Goal: Task Accomplishment & Management: Use online tool/utility

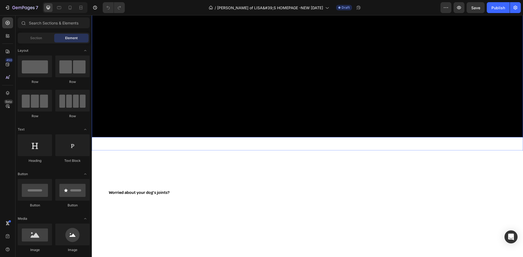
scroll to position [218, 0]
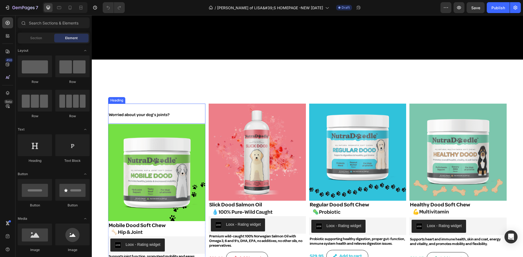
click at [133, 105] on h2 "Worried about your dog’s joints?" at bounding box center [156, 114] width 97 height 20
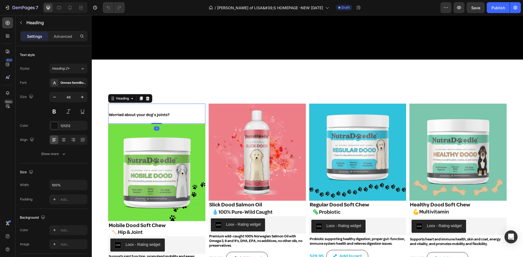
click at [133, 105] on h2 "Worried about your dog’s joints?" at bounding box center [156, 114] width 97 height 20
click at [157, 113] on span "Worried about your dog’s joints?" at bounding box center [139, 115] width 61 height 5
click at [156, 121] on p "Worried about your dog’s joints?" at bounding box center [157, 113] width 96 height 19
click at [156, 126] on img at bounding box center [156, 172] width 97 height 97
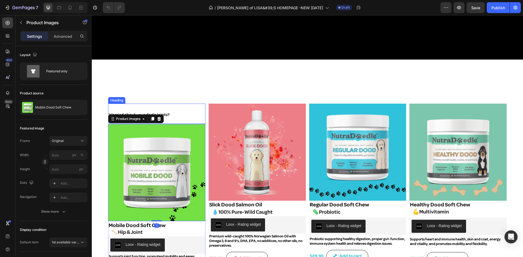
click at [183, 114] on p "⁠⁠⁠⁠⁠⁠⁠ Worried about your dog’s joints?" at bounding box center [157, 113] width 96 height 19
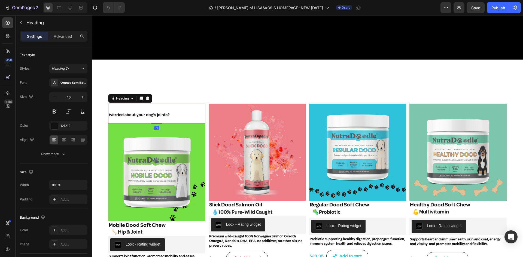
drag, startPoint x: 155, startPoint y: 122, endPoint x: 155, endPoint y: 119, distance: 3.0
click at [155, 119] on div "⁠⁠⁠⁠⁠⁠⁠ Worried about your dog’s joints? Heading 0" at bounding box center [156, 114] width 97 height 20
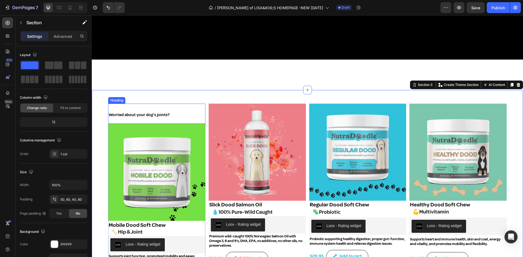
click at [110, 113] on span "Worried about your dog’s joints?" at bounding box center [139, 115] width 61 height 5
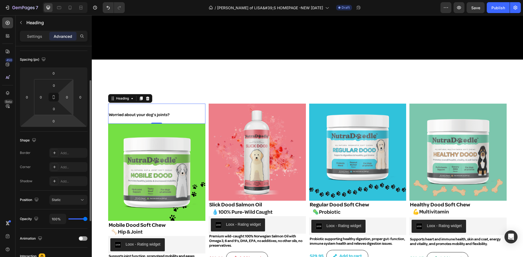
scroll to position [0, 0]
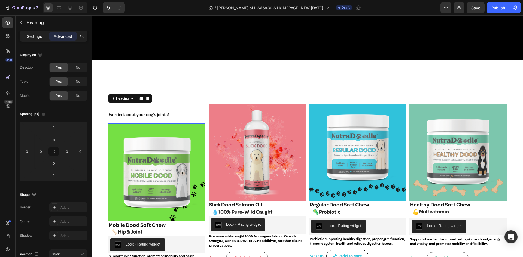
click at [35, 38] on p "Settings" at bounding box center [34, 37] width 15 height 6
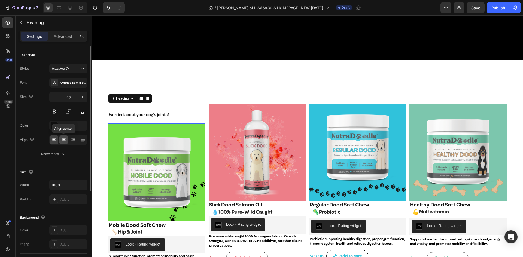
click at [63, 141] on icon at bounding box center [64, 140] width 4 height 1
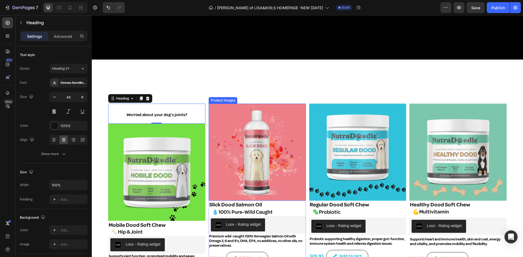
click at [223, 99] on div "Product Images" at bounding box center [223, 100] width 26 height 5
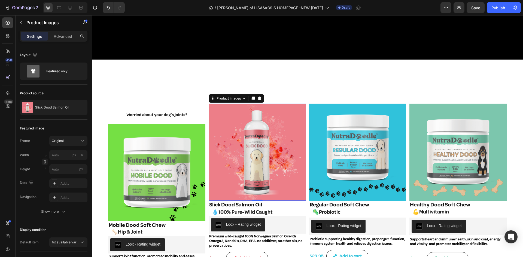
click at [225, 110] on img at bounding box center [257, 152] width 97 height 97
click at [276, 111] on img at bounding box center [257, 152] width 97 height 97
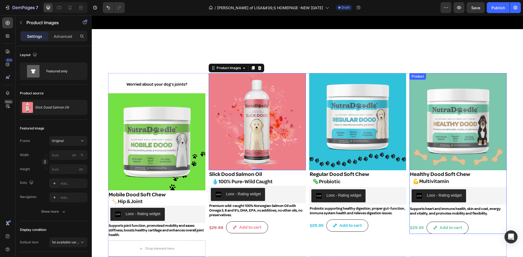
scroll to position [245, 0]
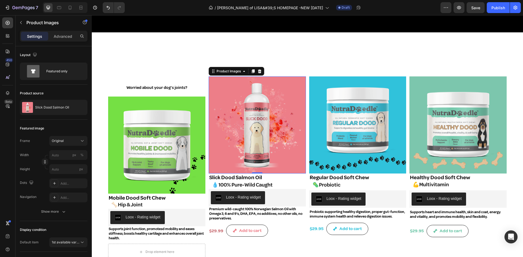
click at [267, 80] on img at bounding box center [257, 125] width 97 height 97
click at [356, 59] on div "Video Section 2" at bounding box center [307, 53] width 431 height 17
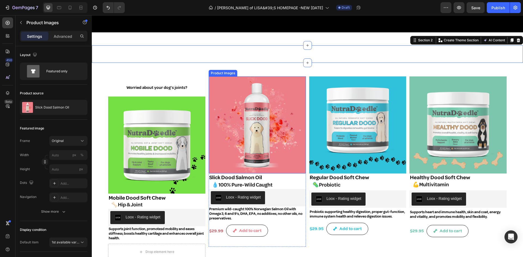
click at [271, 89] on img at bounding box center [257, 125] width 97 height 97
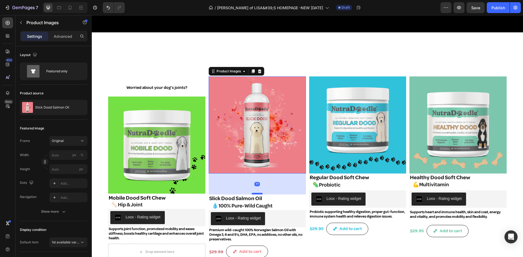
drag, startPoint x: 255, startPoint y: 170, endPoint x: 251, endPoint y: 191, distance: 21.4
click at [252, 193] on div at bounding box center [257, 194] width 11 height 2
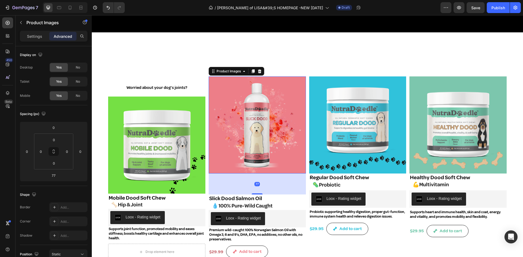
click at [250, 108] on img at bounding box center [257, 125] width 97 height 97
click at [271, 80] on img at bounding box center [257, 125] width 97 height 97
click at [22, 21] on icon "button" at bounding box center [21, 22] width 4 height 4
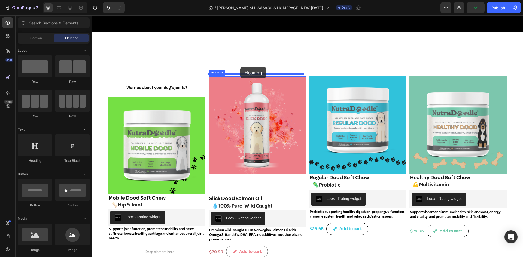
drag, startPoint x: 126, startPoint y: 160, endPoint x: 240, endPoint y: 68, distance: 147.0
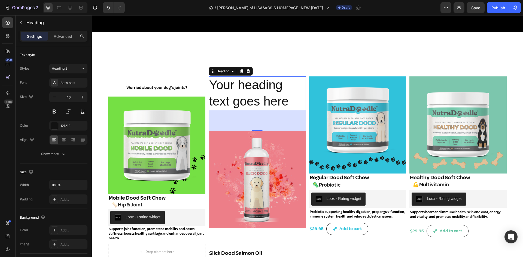
click at [230, 88] on h2 "Your heading text goes here" at bounding box center [257, 94] width 97 height 34
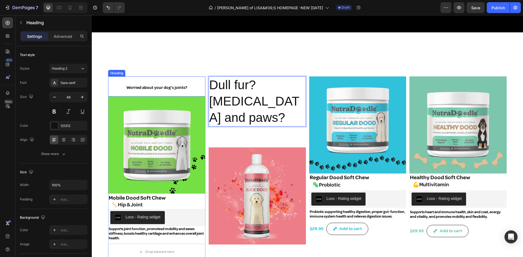
click at [150, 86] on span "Worried about your dog’s joints?" at bounding box center [156, 87] width 61 height 5
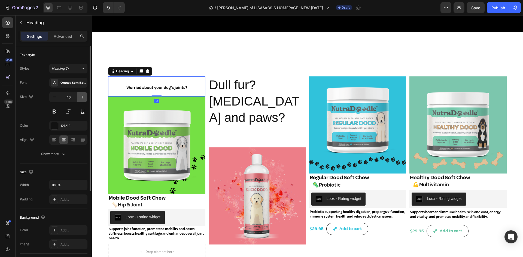
click at [80, 95] on icon "button" at bounding box center [82, 97] width 5 height 5
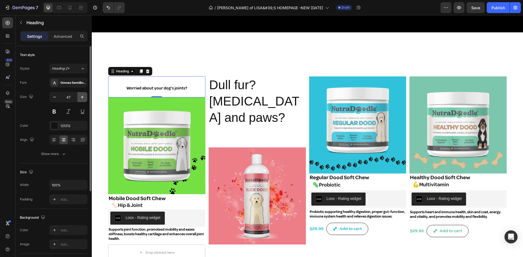
drag, startPoint x: 81, startPoint y: 95, endPoint x: 9, endPoint y: 75, distance: 75.5
click at [81, 95] on icon "button" at bounding box center [82, 97] width 5 height 5
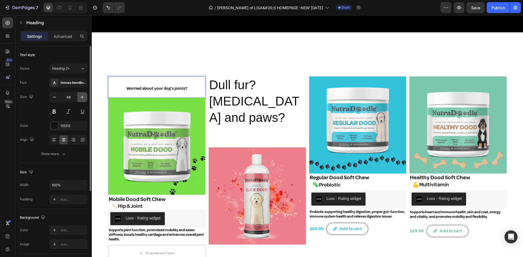
click at [81, 95] on icon "button" at bounding box center [82, 97] width 5 height 5
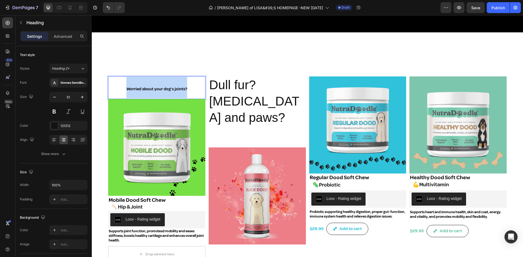
drag, startPoint x: 126, startPoint y: 87, endPoint x: 189, endPoint y: 88, distance: 62.7
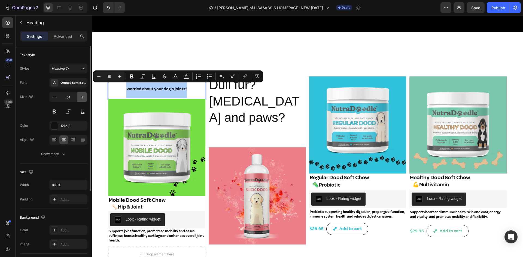
click at [82, 98] on icon "button" at bounding box center [82, 97] width 5 height 5
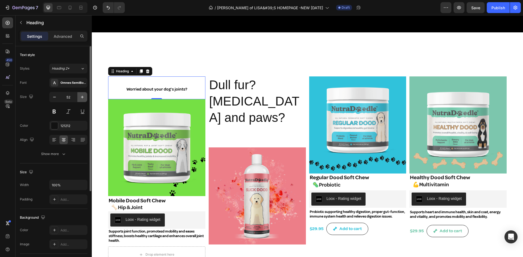
click at [82, 98] on icon "button" at bounding box center [82, 97] width 5 height 5
type input "54"
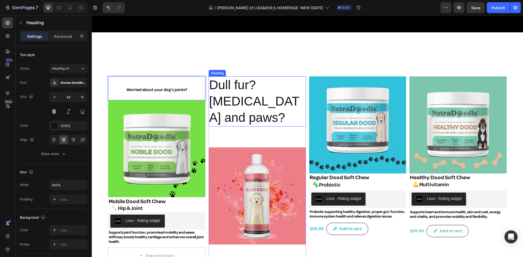
click at [213, 81] on p "Dull fur? Dry skin and paws?" at bounding box center [257, 101] width 96 height 49
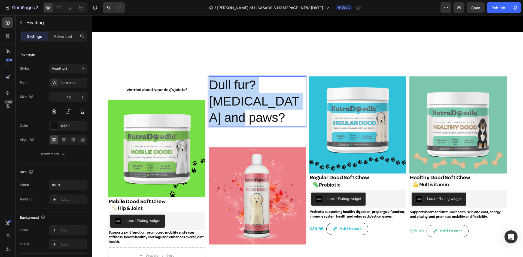
drag, startPoint x: 212, startPoint y: 82, endPoint x: 296, endPoint y: 102, distance: 86.1
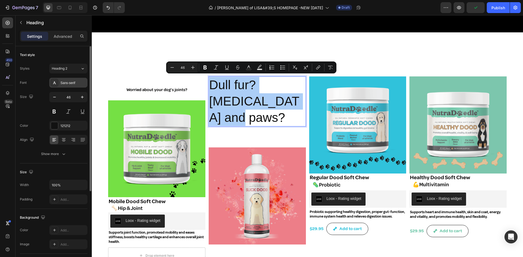
click at [77, 83] on div "Sans-serif" at bounding box center [73, 83] width 26 height 5
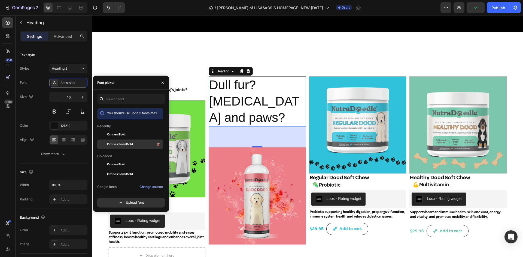
click at [111, 142] on div "Omnes SemiBold" at bounding box center [134, 144] width 55 height 7
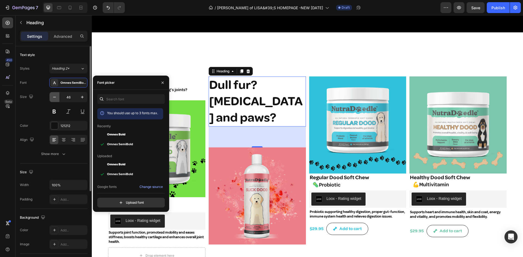
click at [54, 96] on icon "button" at bounding box center [54, 97] width 5 height 5
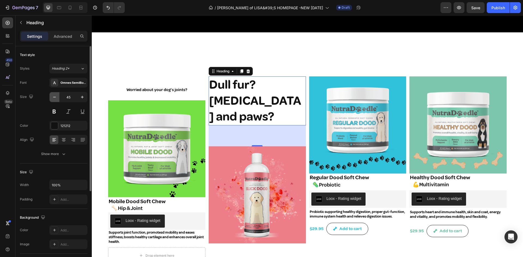
click at [54, 96] on icon "button" at bounding box center [54, 97] width 5 height 5
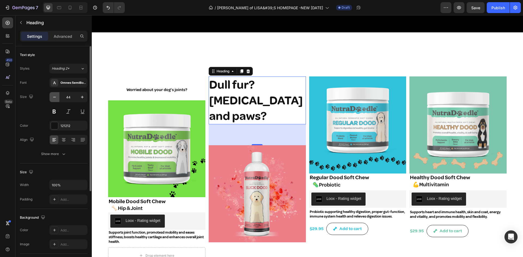
click at [54, 96] on icon "button" at bounding box center [54, 97] width 5 height 5
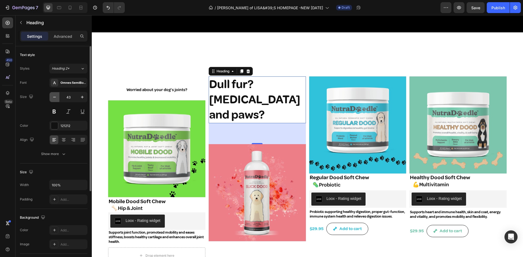
click at [54, 96] on icon "button" at bounding box center [54, 97] width 5 height 5
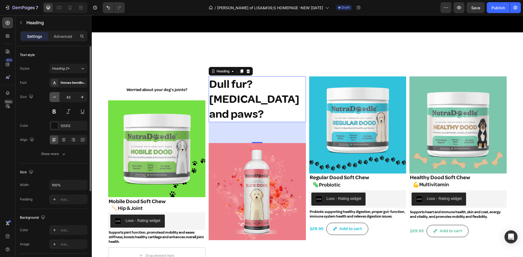
click at [54, 96] on icon "button" at bounding box center [54, 97] width 5 height 5
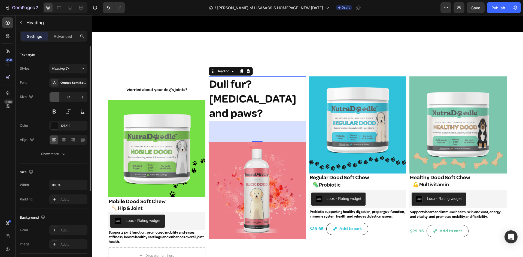
click at [54, 96] on icon "button" at bounding box center [54, 97] width 5 height 5
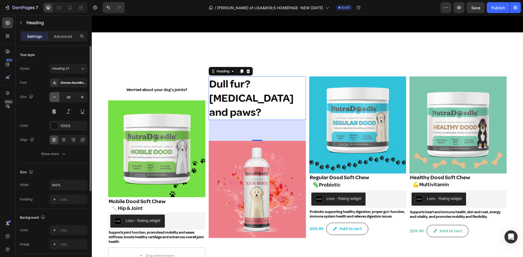
click at [54, 96] on icon "button" at bounding box center [54, 97] width 5 height 5
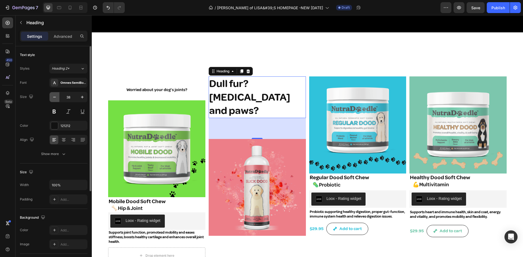
click at [54, 96] on icon "button" at bounding box center [54, 97] width 5 height 5
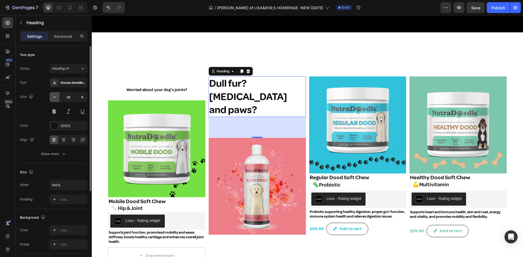
click at [54, 96] on icon "button" at bounding box center [54, 97] width 5 height 5
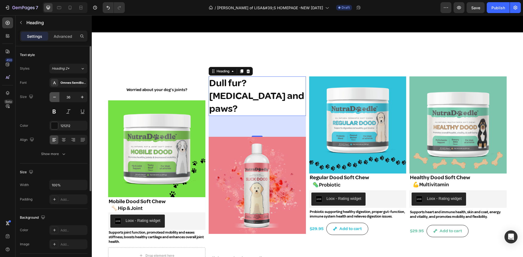
click at [54, 96] on icon "button" at bounding box center [54, 97] width 5 height 5
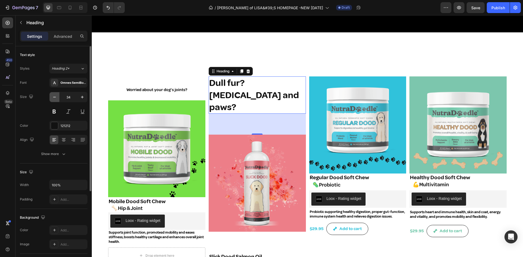
click at [54, 96] on icon "button" at bounding box center [54, 97] width 5 height 5
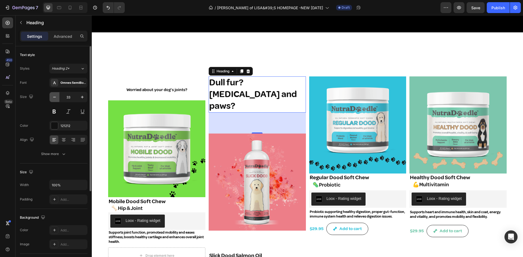
click at [54, 96] on icon "button" at bounding box center [54, 97] width 5 height 5
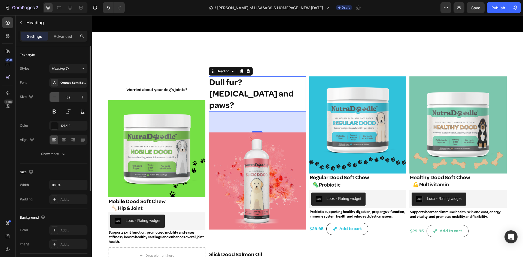
click at [54, 96] on icon "button" at bounding box center [54, 97] width 5 height 5
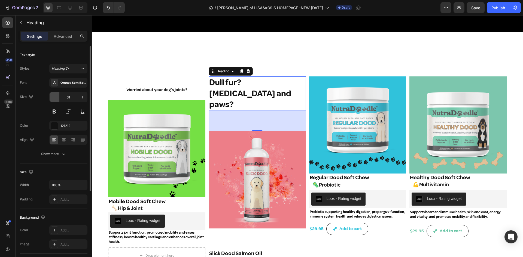
click at [54, 96] on icon "button" at bounding box center [54, 97] width 5 height 5
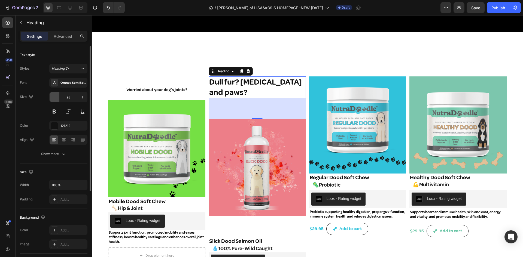
click at [54, 96] on icon "button" at bounding box center [54, 97] width 5 height 5
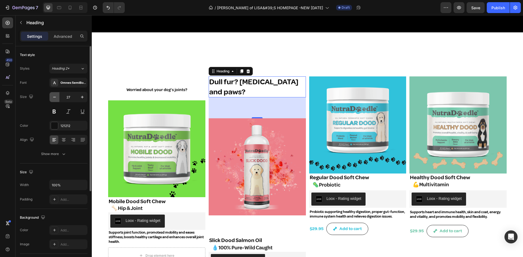
click at [54, 96] on icon "button" at bounding box center [54, 97] width 5 height 5
type input "25"
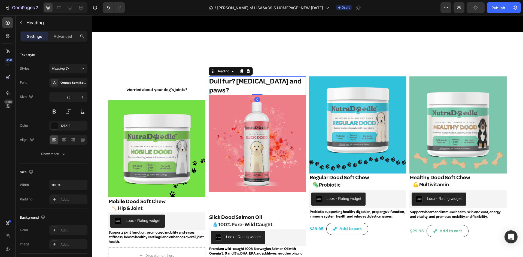
drag, startPoint x: 256, startPoint y: 104, endPoint x: 257, endPoint y: 82, distance: 22.1
click at [257, 82] on div "Dull fur? Dry skin and paws? Heading 0" at bounding box center [257, 86] width 97 height 19
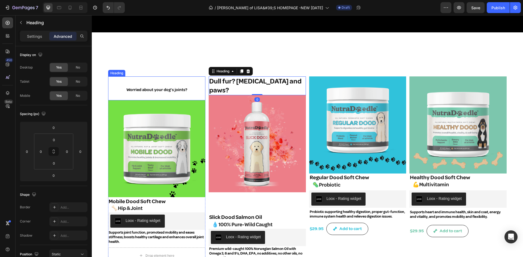
click at [183, 78] on p "⁠⁠⁠⁠⁠⁠⁠ Worried about your dog’s joints?" at bounding box center [157, 88] width 96 height 23
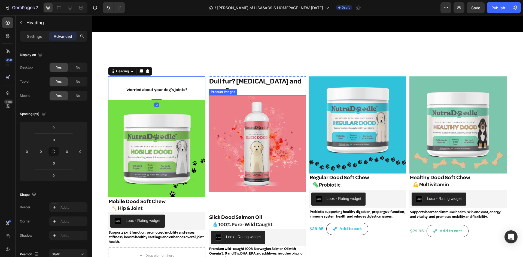
click at [214, 90] on div "Product Images" at bounding box center [223, 92] width 26 height 5
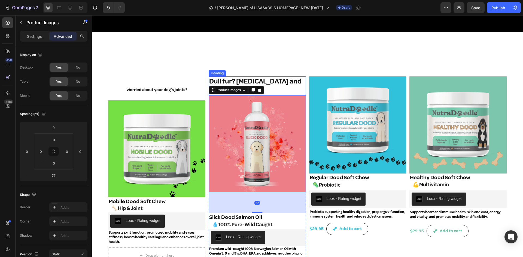
click at [271, 81] on p "Dull fur? [MEDICAL_DATA] and paws?" at bounding box center [257, 86] width 96 height 18
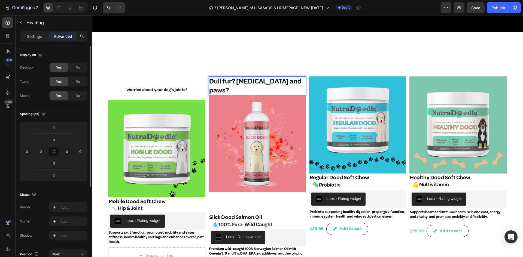
click at [29, 35] on p "Settings" at bounding box center [34, 37] width 15 height 6
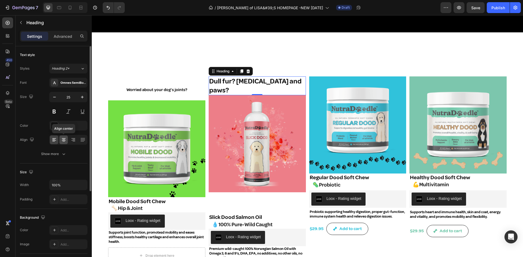
click at [62, 138] on icon at bounding box center [64, 138] width 4 height 1
drag, startPoint x: 239, startPoint y: 195, endPoint x: 245, endPoint y: 184, distance: 12.2
click at [239, 195] on div "Dull fur? Dry skin and paws? Heading 0 Product Images Slick Dood Salmon Oil Pro…" at bounding box center [257, 162] width 97 height 170
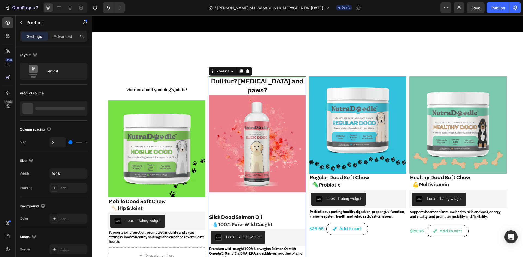
click at [246, 169] on img at bounding box center [257, 143] width 97 height 97
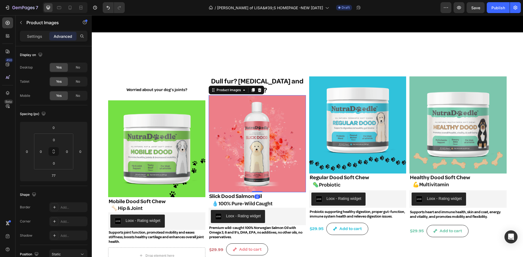
drag, startPoint x: 257, startPoint y: 200, endPoint x: 262, endPoint y: 184, distance: 16.4
click at [257, 177] on div "Product Images 0" at bounding box center [257, 143] width 97 height 97
type input "0"
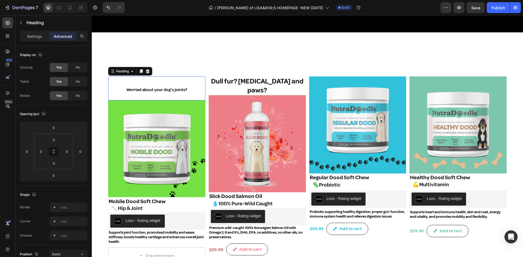
click at [138, 87] on span "Worried about your dog’s joints?" at bounding box center [156, 89] width 61 height 5
click at [31, 36] on p "Settings" at bounding box center [34, 37] width 15 height 6
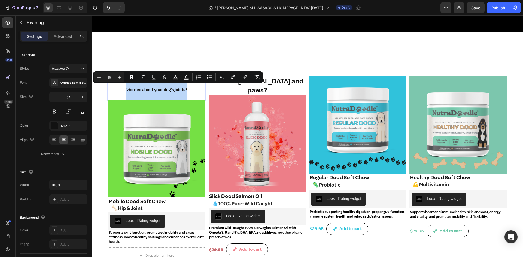
drag, startPoint x: 124, startPoint y: 87, endPoint x: 187, endPoint y: 92, distance: 63.1
click at [187, 92] on p "Worried about your dog’s joints?" at bounding box center [157, 88] width 96 height 23
click at [63, 139] on icon at bounding box center [63, 139] width 5 height 5
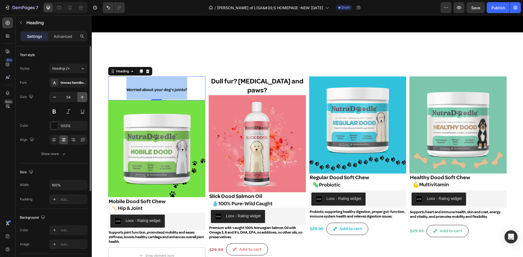
click at [85, 95] on button "button" at bounding box center [82, 97] width 10 height 10
type input "55"
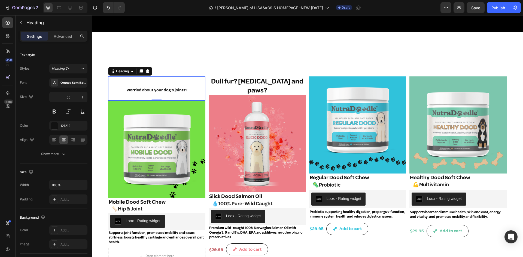
click at [158, 85] on p "Worried about your dog’s joints?" at bounding box center [157, 88] width 96 height 23
click at [151, 88] on span "Worried about your dog’s joints?" at bounding box center [156, 90] width 61 height 5
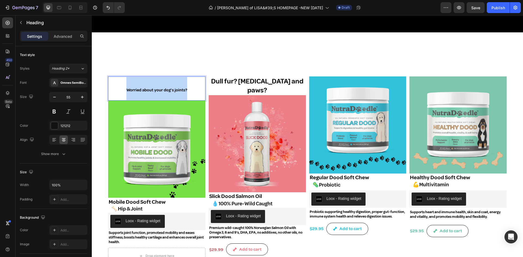
drag, startPoint x: 189, startPoint y: 90, endPoint x: 123, endPoint y: 87, distance: 65.2
click at [123, 87] on p "Worried about your dog’s joints?" at bounding box center [157, 88] width 96 height 23
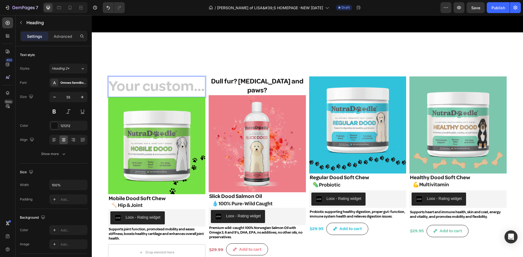
click at [132, 83] on h2 "Rich Text Editor. Editing area: main" at bounding box center [156, 87] width 97 height 21
click at [221, 77] on p "Dull fur? Dry skin and paws?" at bounding box center [257, 86] width 96 height 18
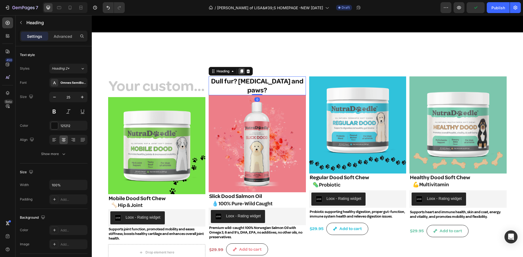
click at [241, 70] on icon at bounding box center [241, 72] width 3 height 4
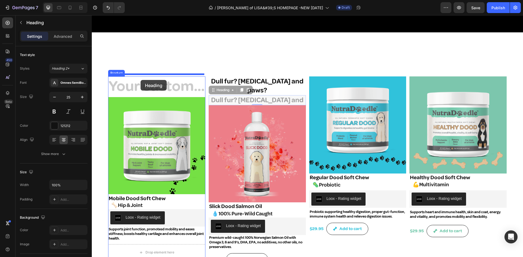
drag, startPoint x: 218, startPoint y: 80, endPoint x: 141, endPoint y: 80, distance: 77.9
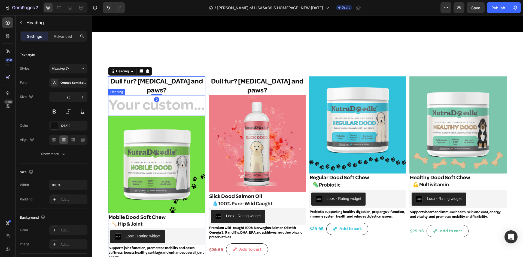
click at [131, 95] on h2 "Rich Text Editor. Editing area: main" at bounding box center [156, 105] width 97 height 21
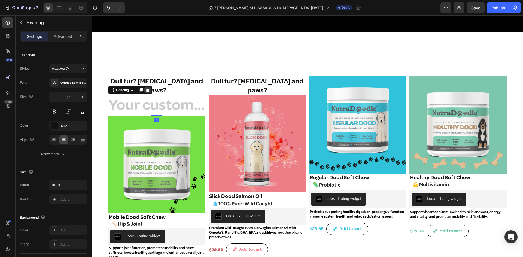
click at [148, 88] on icon at bounding box center [147, 90] width 4 height 4
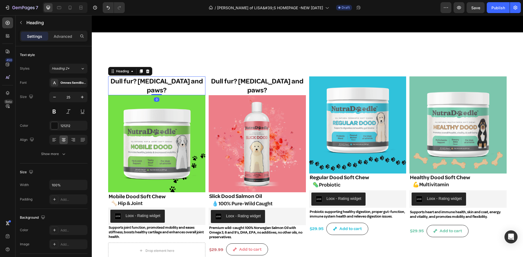
click at [132, 79] on h2 "Dull fur? Dry skin and paws?" at bounding box center [156, 86] width 97 height 19
click at [128, 79] on h2 "Dull fur? Dry skin and paws?" at bounding box center [156, 86] width 97 height 19
click at [117, 80] on p "Dull fur? Dry skin and paws?" at bounding box center [157, 86] width 96 height 18
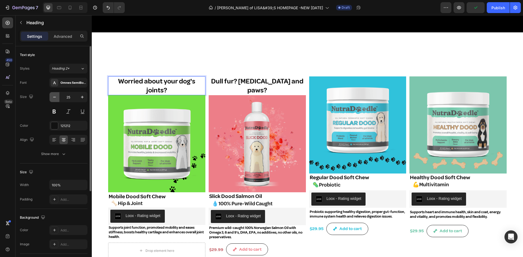
click at [54, 96] on icon "button" at bounding box center [54, 97] width 5 height 5
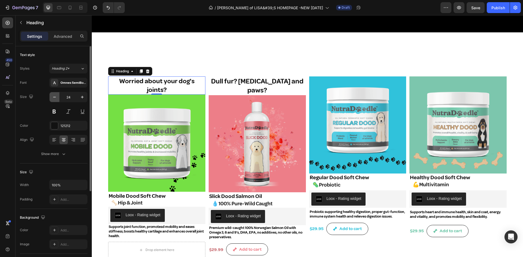
click at [54, 96] on icon "button" at bounding box center [54, 97] width 5 height 5
type input "23"
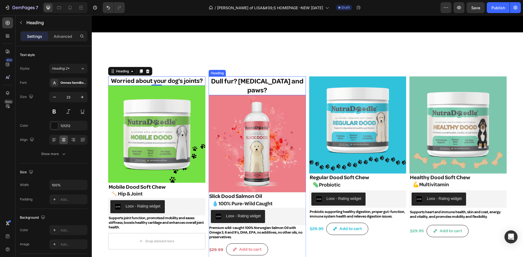
click at [225, 79] on p "Dull fur? Dry skin and paws?" at bounding box center [257, 86] width 96 height 18
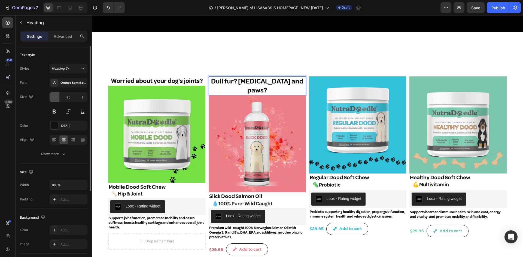
click at [55, 96] on icon "button" at bounding box center [54, 97] width 5 height 5
type input "24"
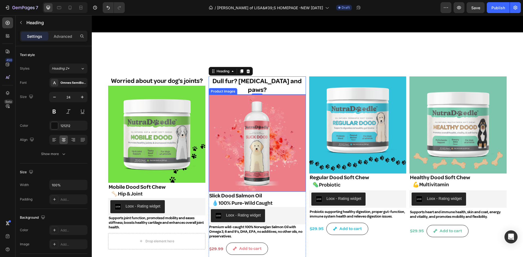
click at [290, 95] on img at bounding box center [257, 143] width 97 height 97
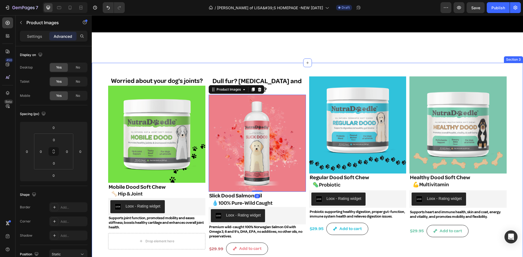
click at [282, 60] on div "Video Section 2" at bounding box center [307, 53] width 431 height 17
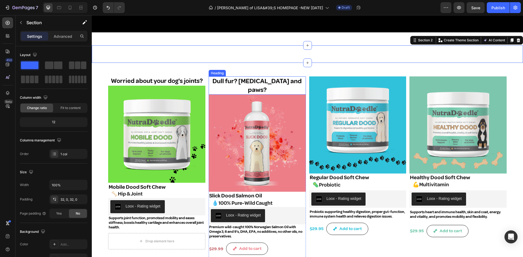
click at [220, 72] on div "Heading" at bounding box center [217, 73] width 17 height 7
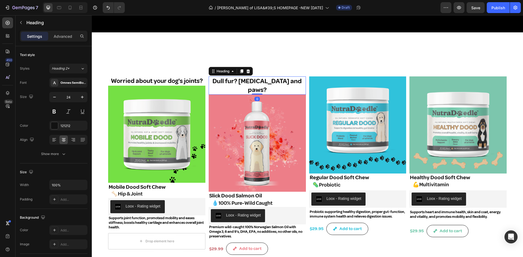
click at [241, 70] on icon at bounding box center [241, 72] width 3 height 4
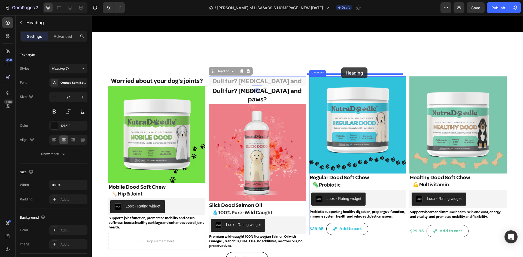
drag, startPoint x: 268, startPoint y: 78, endPoint x: 341, endPoint y: 68, distance: 73.8
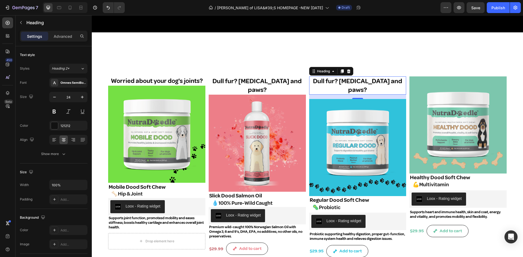
click at [314, 80] on h2 "Dull fur? Dry skin and paws?" at bounding box center [357, 86] width 97 height 18
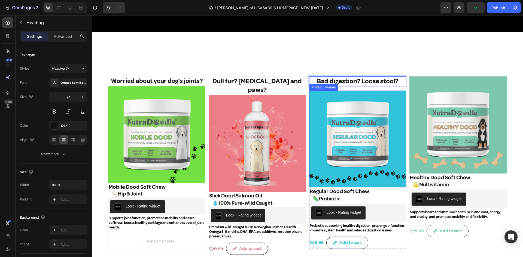
click at [342, 91] on img at bounding box center [357, 139] width 97 height 97
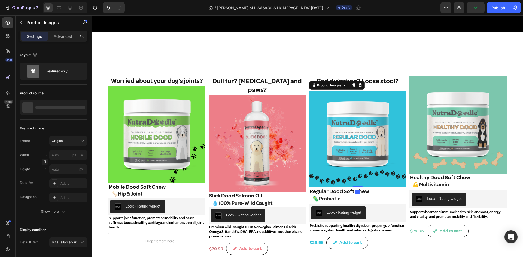
click at [356, 78] on p "Bad digestion? Loose stool?" at bounding box center [358, 81] width 96 height 8
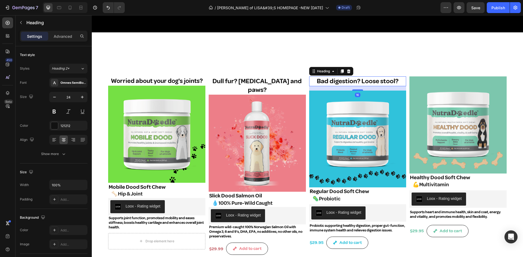
click at [356, 87] on div "16" at bounding box center [357, 88] width 97 height 4
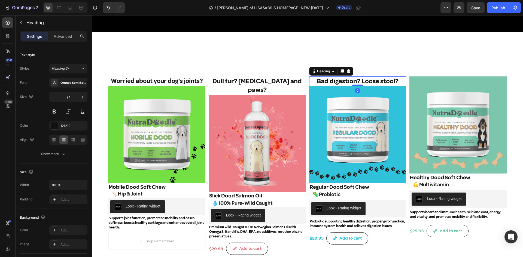
drag, startPoint x: 354, startPoint y: 88, endPoint x: 354, endPoint y: 83, distance: 4.4
click at [354, 85] on div at bounding box center [357, 86] width 11 height 2
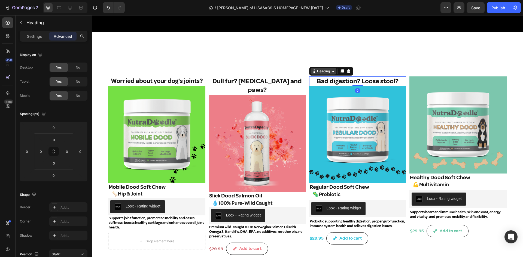
click at [323, 71] on div "Heading" at bounding box center [323, 71] width 15 height 5
click at [375, 58] on div "Video Section 2" at bounding box center [307, 53] width 431 height 17
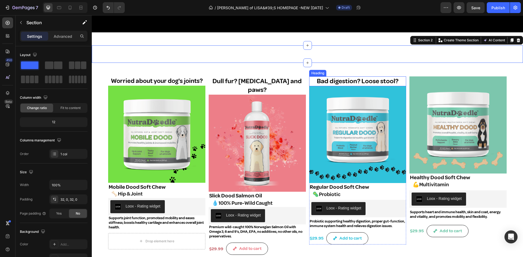
click at [334, 79] on p "Bad digestion? Loose stool?" at bounding box center [358, 81] width 96 height 8
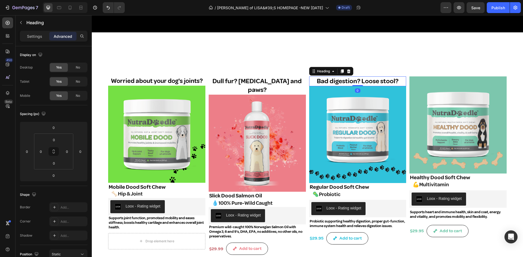
click at [341, 70] on icon at bounding box center [342, 72] width 3 height 4
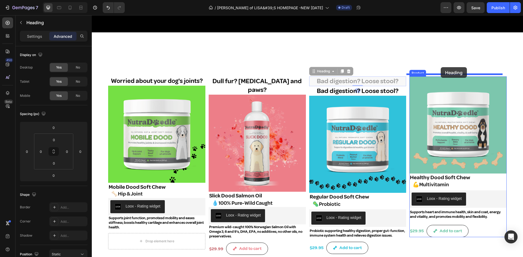
drag, startPoint x: 366, startPoint y: 79, endPoint x: 441, endPoint y: 67, distance: 75.3
type input "16"
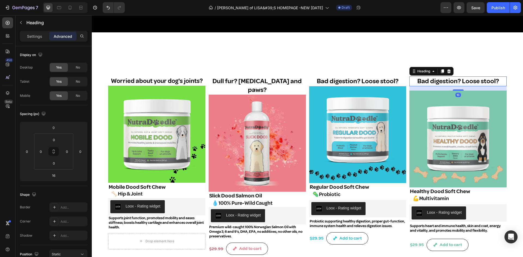
click at [414, 78] on h2 "Bad digestion? Loose stool?" at bounding box center [457, 82] width 97 height 10
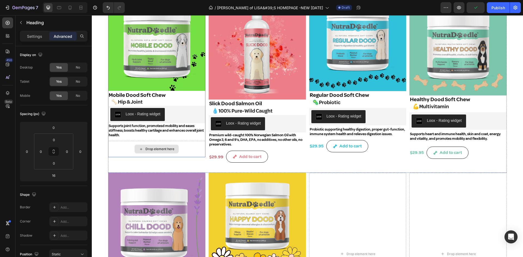
scroll to position [354, 0]
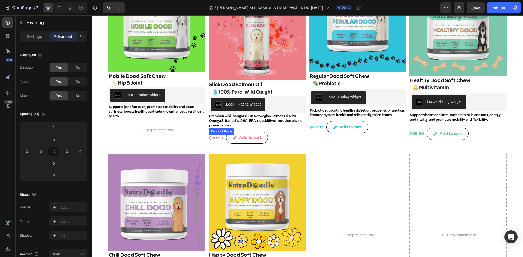
click at [213, 129] on div "Product Price" at bounding box center [221, 131] width 23 height 5
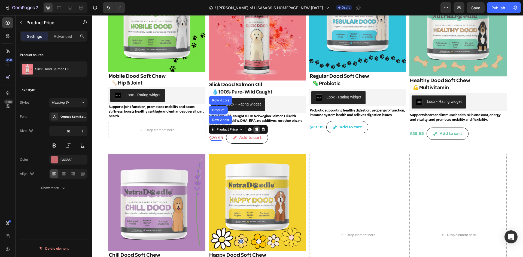
click at [256, 128] on icon at bounding box center [256, 130] width 3 height 4
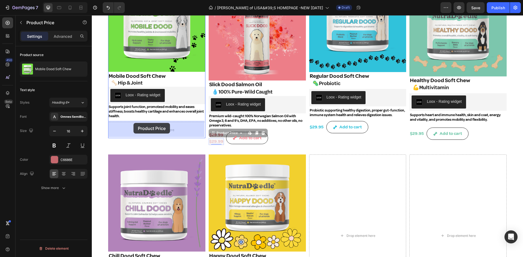
drag, startPoint x: 213, startPoint y: 125, endPoint x: 133, endPoint y: 123, distance: 79.8
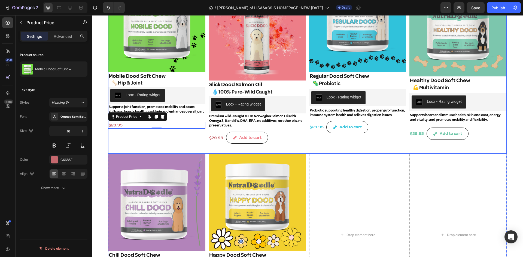
click at [172, 133] on div "Worried about your dog's joints? Heading Product Images Mobile Dood Soft Chew P…" at bounding box center [156, 59] width 97 height 189
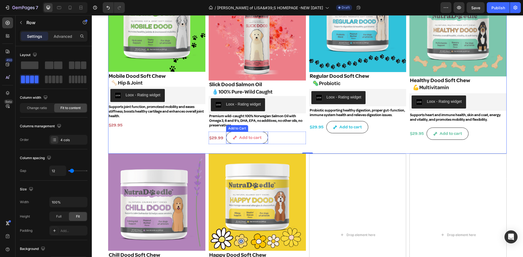
click at [242, 126] on div "Add to Cart" at bounding box center [237, 128] width 20 height 5
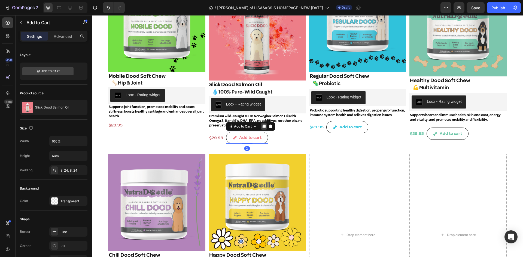
click at [263, 125] on icon at bounding box center [264, 127] width 3 height 4
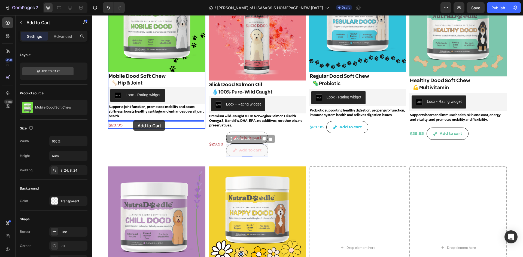
drag, startPoint x: 231, startPoint y: 131, endPoint x: 133, endPoint y: 120, distance: 98.3
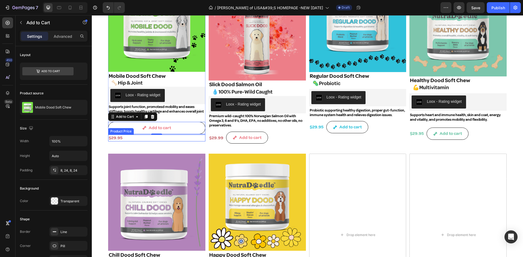
click at [111, 136] on div "$29.95" at bounding box center [156, 138] width 97 height 7
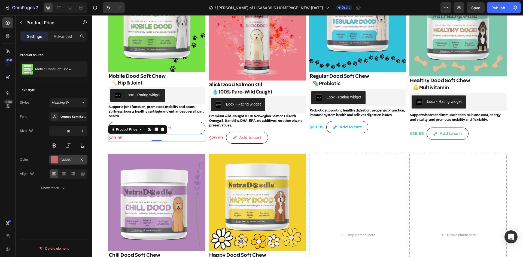
click at [67, 158] on div "C6686E" at bounding box center [68, 160] width 16 height 5
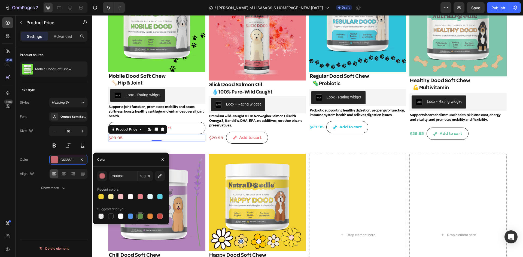
click at [140, 215] on div at bounding box center [140, 216] width 5 height 5
type input "5E8E49"
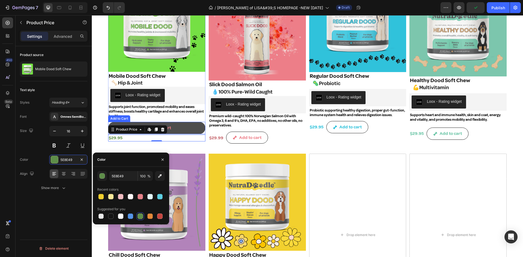
click at [181, 127] on button "Add to cart" at bounding box center [156, 128] width 97 height 12
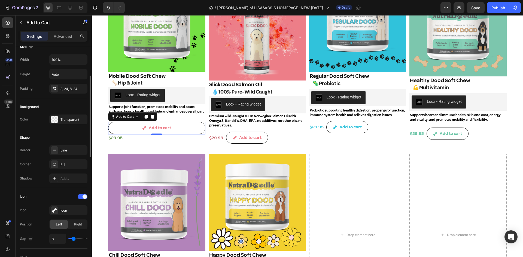
scroll to position [54, 0]
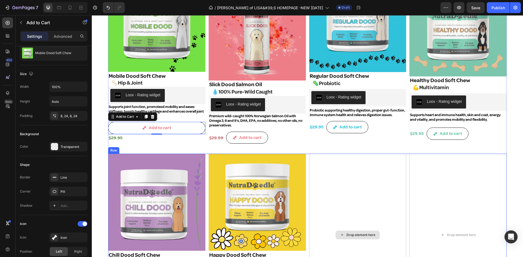
click at [336, 162] on div "Drop element here" at bounding box center [357, 235] width 97 height 163
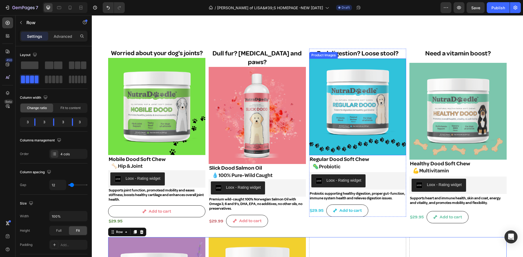
scroll to position [272, 0]
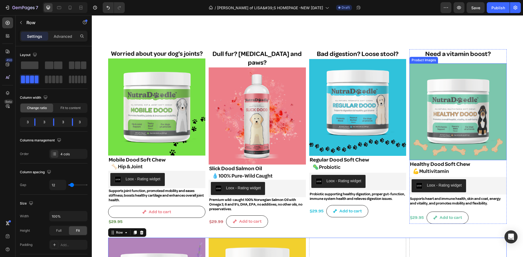
click at [458, 70] on img at bounding box center [457, 111] width 97 height 97
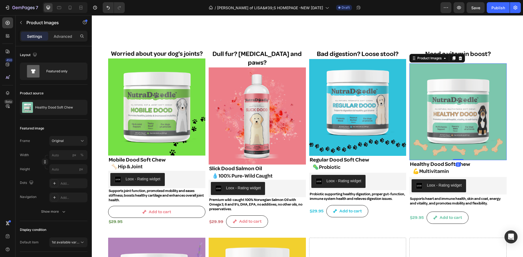
click at [461, 51] on p "Need a vitamin boost?" at bounding box center [458, 54] width 96 height 8
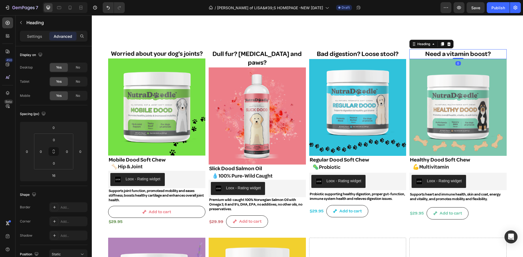
drag, startPoint x: 456, startPoint y: 60, endPoint x: 455, endPoint y: 55, distance: 5.2
click at [455, 55] on div "Need a vitamin boost? Heading 0" at bounding box center [457, 54] width 97 height 10
type input "0"
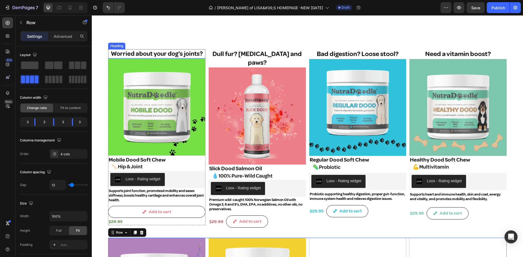
click at [120, 45] on div "Heading" at bounding box center [116, 46] width 17 height 7
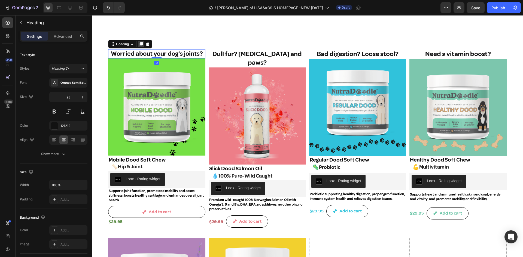
click at [141, 42] on icon at bounding box center [141, 44] width 4 height 4
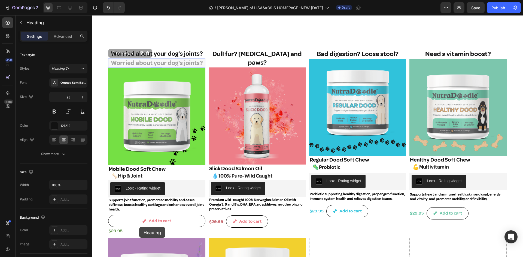
drag, startPoint x: 124, startPoint y: 52, endPoint x: 139, endPoint y: 227, distance: 176.1
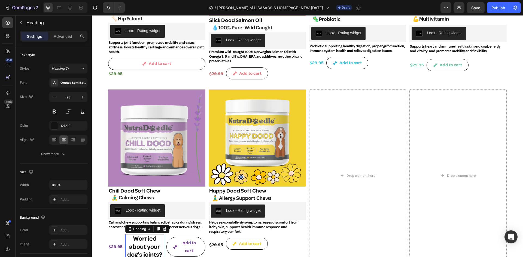
scroll to position [436, 0]
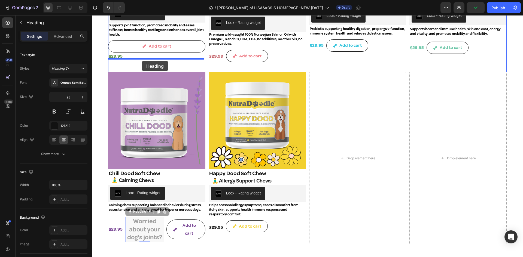
drag, startPoint x: 131, startPoint y: 202, endPoint x: 142, endPoint y: 61, distance: 141.3
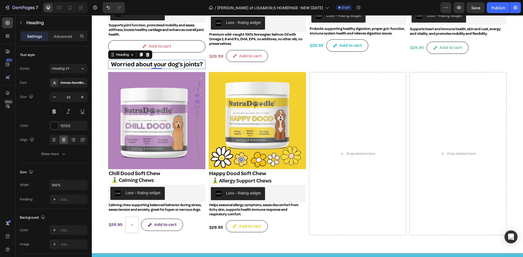
click at [151, 63] on h2 "Worried about your dog's joints?" at bounding box center [156, 64] width 97 height 9
click at [112, 63] on p "Worried about your dog's joints?" at bounding box center [157, 64] width 96 height 8
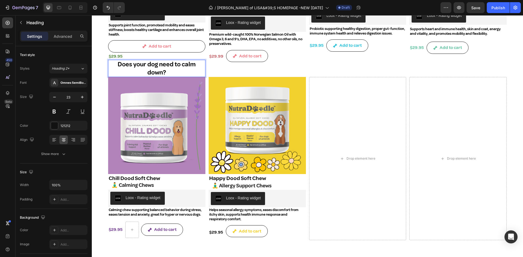
click at [162, 63] on p "Does your dog need to calm down?" at bounding box center [157, 68] width 96 height 16
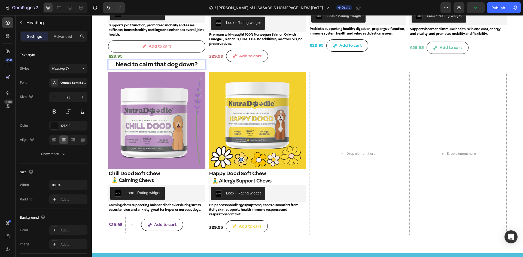
click at [160, 62] on p "Need to calm that dog down?" at bounding box center [157, 64] width 96 height 8
click at [333, 91] on div "Drop element here" at bounding box center [357, 153] width 97 height 163
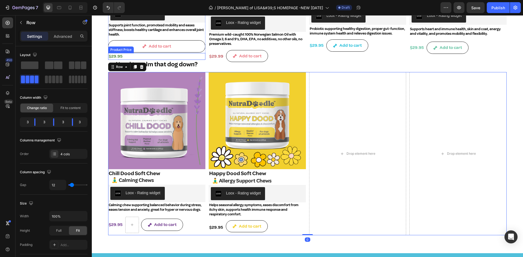
click at [166, 54] on div "$29.95" at bounding box center [156, 56] width 97 height 7
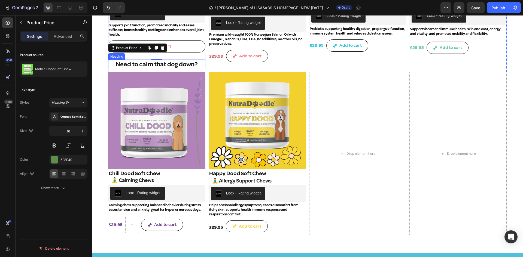
click at [140, 61] on p "Need to calm that dog down?" at bounding box center [157, 64] width 96 height 8
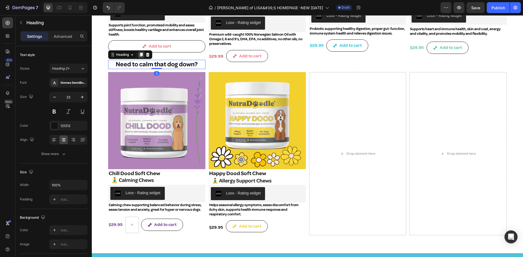
click at [140, 53] on icon at bounding box center [141, 55] width 3 height 4
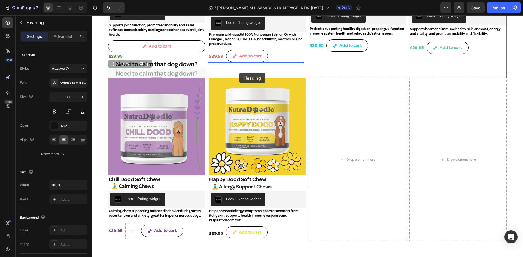
drag, startPoint x: 119, startPoint y: 62, endPoint x: 239, endPoint y: 73, distance: 121.2
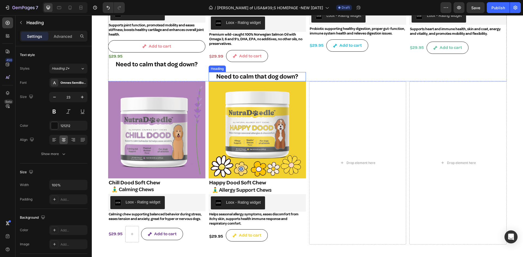
click at [257, 72] on h2 "Need to calm that dog down?" at bounding box center [257, 76] width 97 height 9
click at [214, 73] on p "Need to calm that dog down?" at bounding box center [257, 77] width 96 height 8
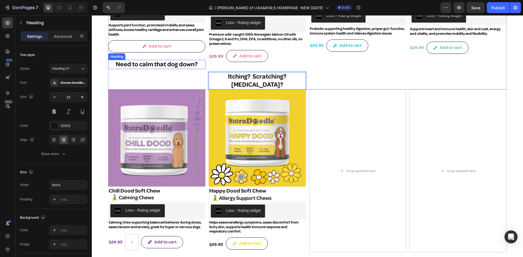
drag, startPoint x: 156, startPoint y: 62, endPoint x: 159, endPoint y: 66, distance: 4.2
click at [156, 62] on p "Need to calm that dog down?" at bounding box center [157, 64] width 96 height 8
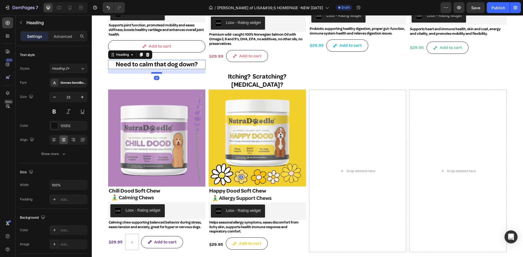
drag, startPoint x: 156, startPoint y: 67, endPoint x: 158, endPoint y: 71, distance: 5.0
click at [158, 72] on div at bounding box center [156, 73] width 11 height 2
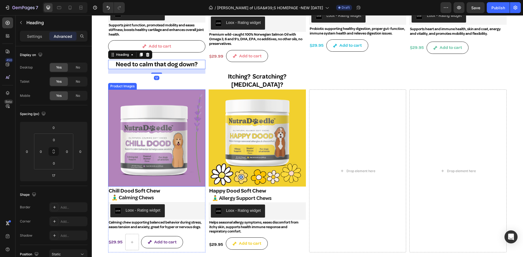
click at [153, 90] on img at bounding box center [156, 138] width 97 height 97
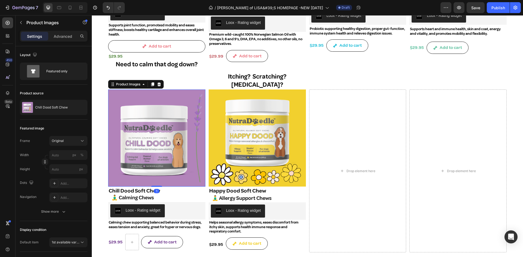
click at [157, 90] on img at bounding box center [156, 138] width 97 height 97
click at [192, 64] on p "Need to calm that dog down?" at bounding box center [157, 64] width 96 height 8
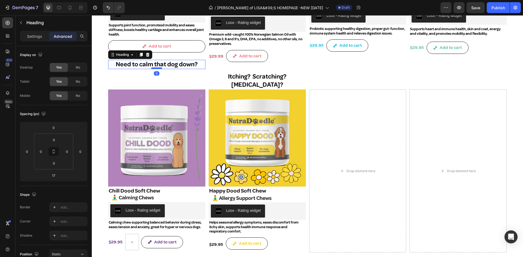
drag, startPoint x: 156, startPoint y: 72, endPoint x: 156, endPoint y: 67, distance: 4.9
click at [156, 68] on div at bounding box center [156, 69] width 11 height 2
type input "0"
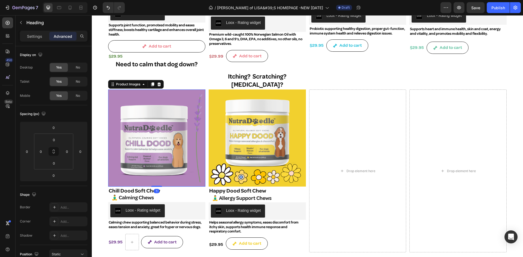
drag, startPoint x: 170, startPoint y: 167, endPoint x: 168, endPoint y: 119, distance: 48.8
click at [170, 167] on img at bounding box center [156, 138] width 97 height 97
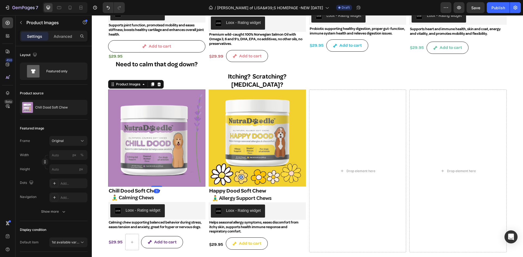
click at [155, 90] on img at bounding box center [156, 138] width 97 height 97
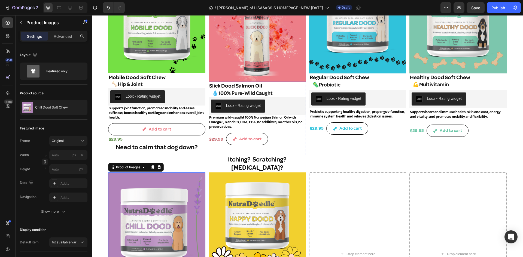
scroll to position [354, 0]
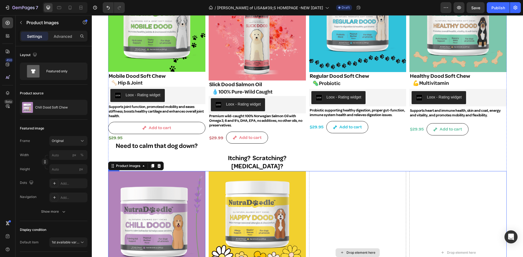
click at [364, 182] on div "Drop element here" at bounding box center [357, 252] width 97 height 163
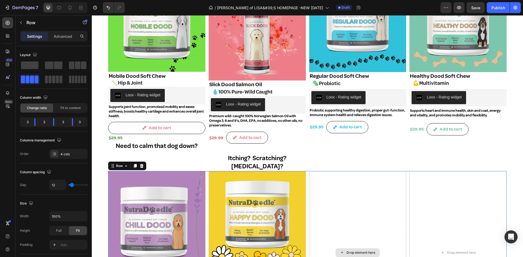
drag, startPoint x: 393, startPoint y: 181, endPoint x: 384, endPoint y: 147, distance: 34.4
click at [393, 180] on div "Drop element here" at bounding box center [357, 252] width 97 height 163
click at [382, 145] on div "Bad digestion? Loose stool? Heading Product Images Regular Dood Soft Chew Produ…" at bounding box center [357, 68] width 97 height 206
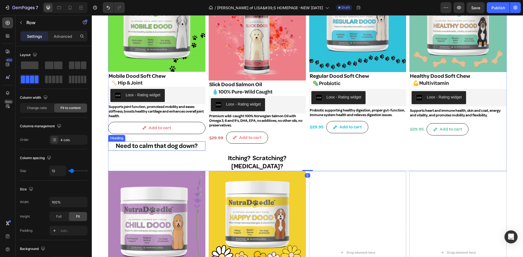
click at [161, 145] on p "Need to calm that dog down?" at bounding box center [157, 146] width 96 height 8
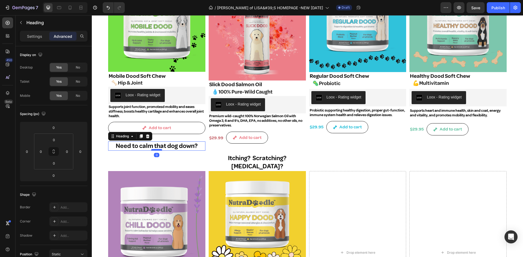
click at [158, 149] on div at bounding box center [156, 150] width 11 height 2
click at [166, 137] on div "$29.95" at bounding box center [156, 138] width 97 height 7
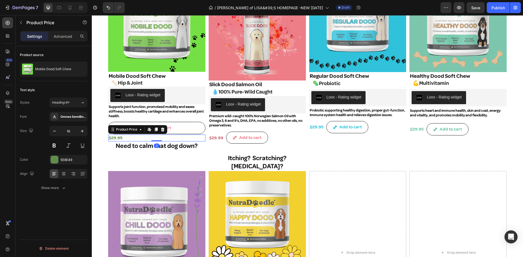
drag, startPoint x: 157, startPoint y: 139, endPoint x: 160, endPoint y: 136, distance: 3.9
click at [160, 135] on div "$29.95 Product Price Edit content in Shopify 0 Product Price Edit content in Sh…" at bounding box center [156, 138] width 97 height 7
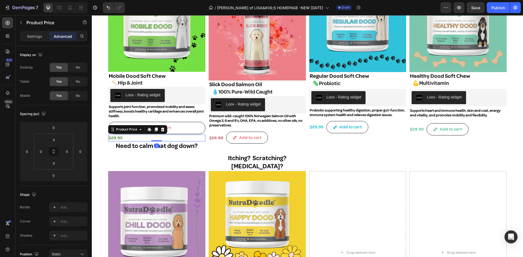
drag, startPoint x: 155, startPoint y: 140, endPoint x: 157, endPoint y: 137, distance: 3.4
click at [157, 137] on div "$29.95 Product Price Edit content in Shopify 0 Product Price Edit content in Sh…" at bounding box center [156, 138] width 97 height 7
click at [178, 127] on button "Add to cart" at bounding box center [156, 128] width 97 height 12
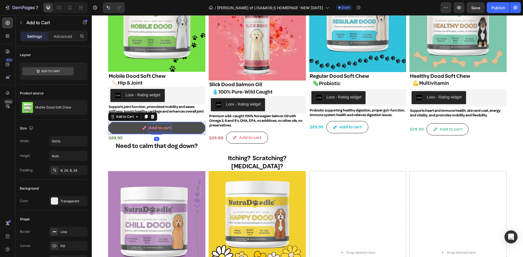
click at [165, 127] on div "Add to cart" at bounding box center [160, 128] width 22 height 8
click at [142, 126] on icon "Add to cart" at bounding box center [144, 128] width 4 height 4
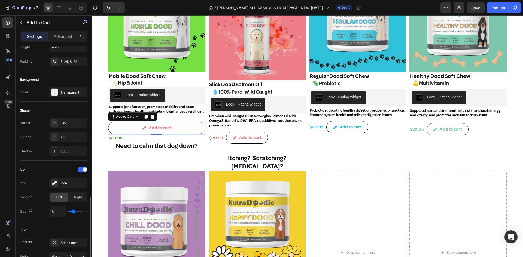
scroll to position [191, 0]
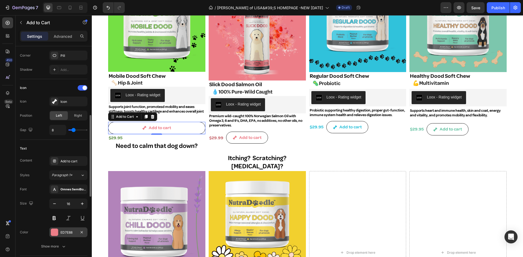
click at [64, 232] on div "ED7E88" at bounding box center [68, 232] width 16 height 5
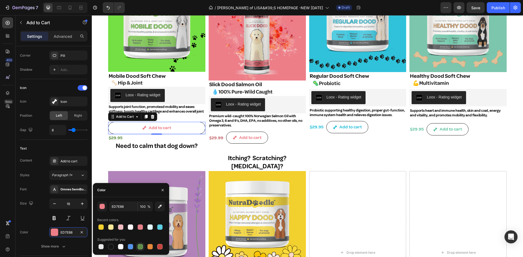
click at [143, 248] on div at bounding box center [140, 246] width 5 height 5
type input "5E8E49"
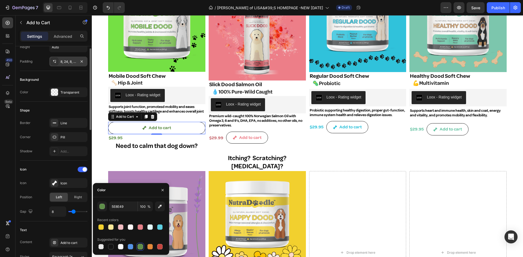
scroll to position [82, 0]
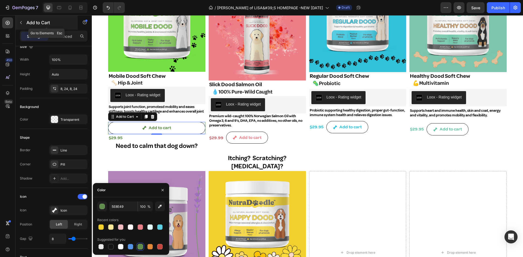
click at [22, 21] on icon "button" at bounding box center [21, 22] width 2 height 3
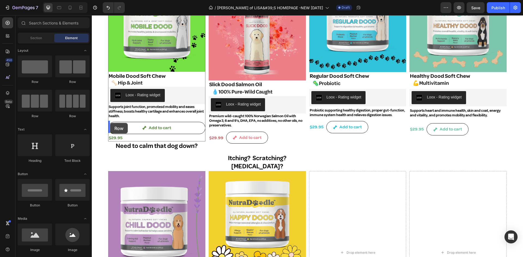
drag, startPoint x: 129, startPoint y: 89, endPoint x: 110, endPoint y: 123, distance: 38.8
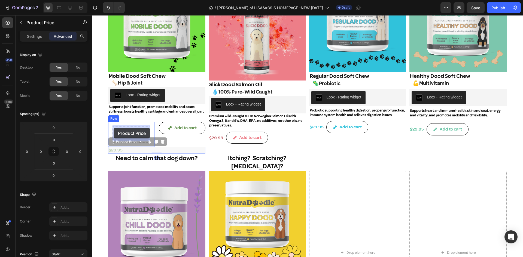
drag, startPoint x: 117, startPoint y: 143, endPoint x: 114, endPoint y: 128, distance: 15.7
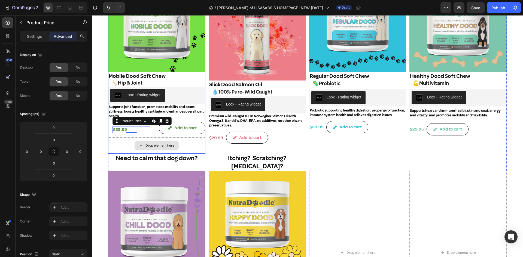
click at [150, 149] on div "Drop element here" at bounding box center [157, 145] width 44 height 9
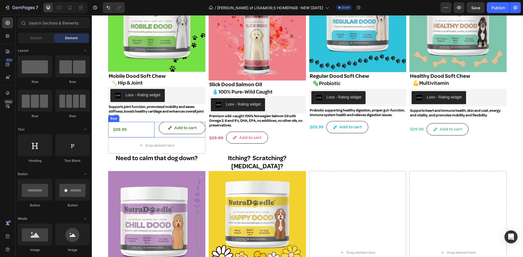
click at [151, 128] on div "$29.95 Product Price Product Price Row" at bounding box center [131, 130] width 46 height 16
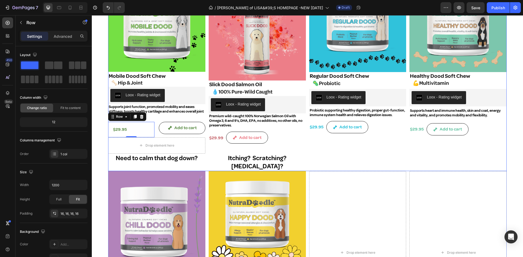
click at [353, 151] on div "Bad digestion? Loose stool? Heading Product Images Regular Dood Soft Chew Produ…" at bounding box center [357, 68] width 97 height 206
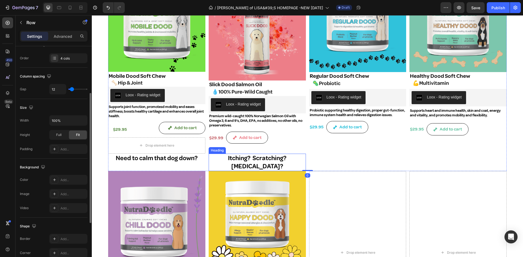
click at [233, 154] on p "Itching? Scratching? Allergies?" at bounding box center [257, 162] width 96 height 16
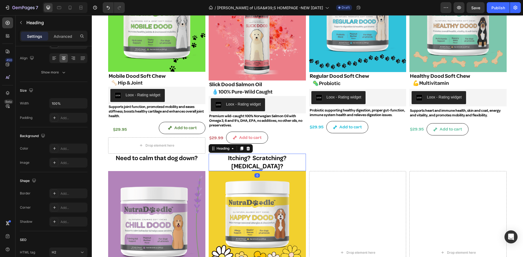
scroll to position [0, 0]
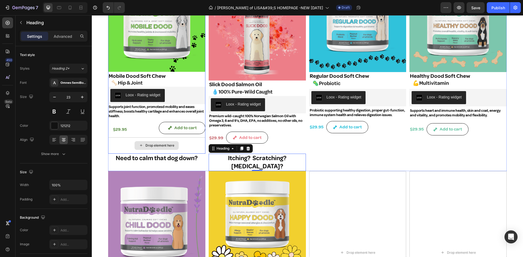
click at [157, 144] on div "Drop element here" at bounding box center [159, 146] width 29 height 4
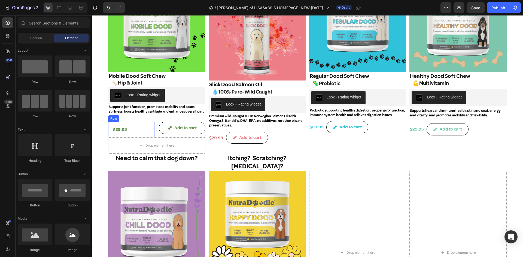
click at [148, 126] on div "$29.95" at bounding box center [132, 129] width 38 height 7
click at [145, 145] on div "Drop element here" at bounding box center [159, 146] width 29 height 4
click at [150, 171] on img at bounding box center [156, 219] width 97 height 97
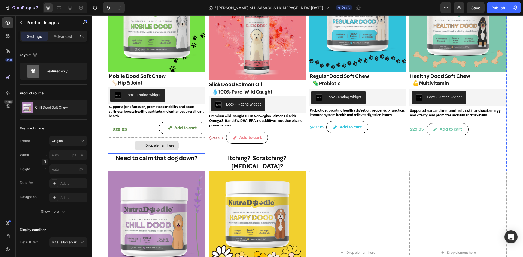
click at [153, 147] on div "Drop element here" at bounding box center [159, 146] width 29 height 4
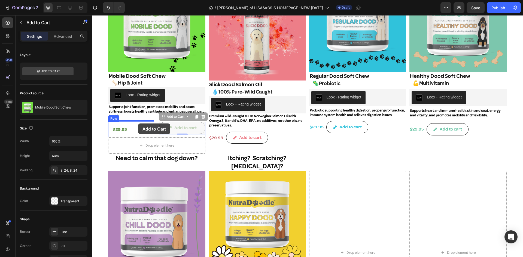
drag, startPoint x: 156, startPoint y: 118, endPoint x: 138, endPoint y: 124, distance: 18.9
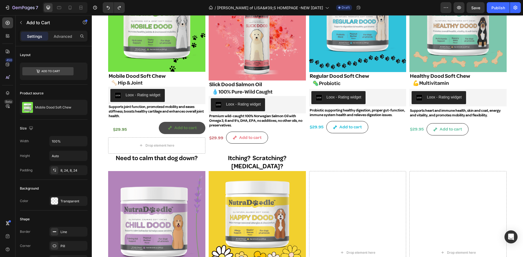
click at [166, 124] on button "Add to cart" at bounding box center [182, 128] width 46 height 12
click at [146, 126] on div "$29.95" at bounding box center [132, 129] width 38 height 7
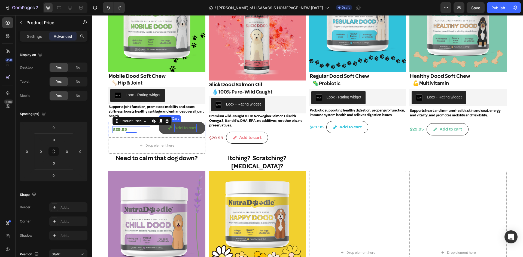
click at [186, 127] on div "Add to cart" at bounding box center [185, 128] width 22 height 8
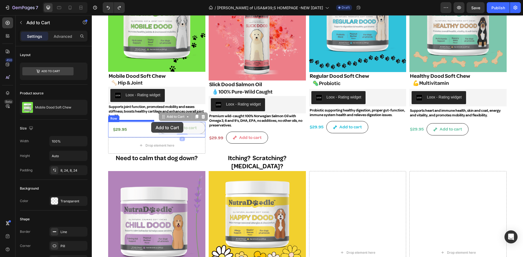
drag, startPoint x: 164, startPoint y: 117, endPoint x: 151, endPoint y: 122, distance: 13.7
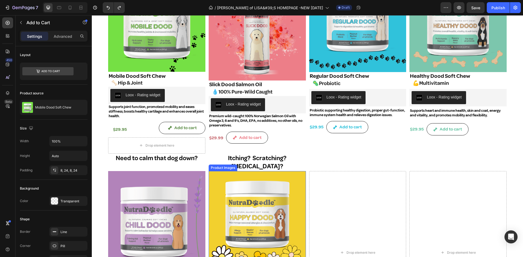
click at [257, 171] on img at bounding box center [257, 219] width 97 height 97
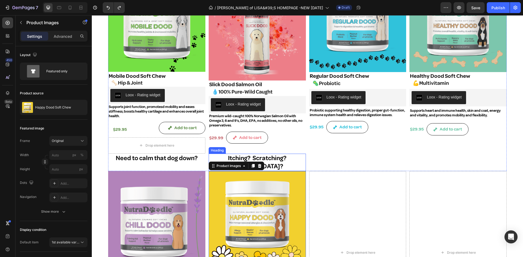
click at [256, 154] on p "Itching? Scratching? Allergies?" at bounding box center [257, 162] width 96 height 16
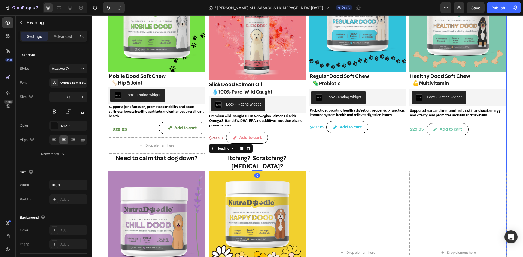
click at [251, 171] on img at bounding box center [257, 219] width 97 height 97
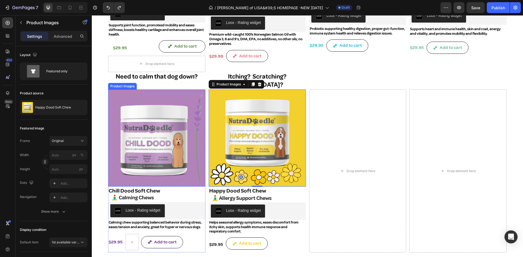
scroll to position [463, 0]
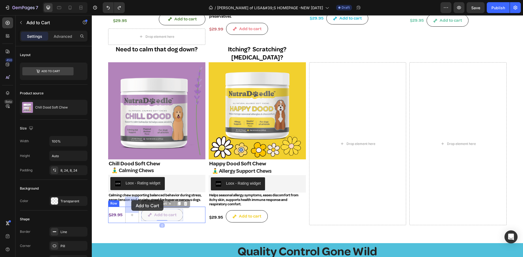
drag, startPoint x: 151, startPoint y: 196, endPoint x: 131, endPoint y: 200, distance: 20.3
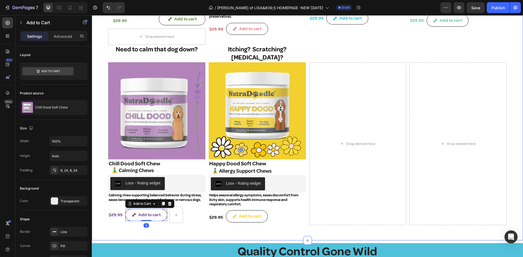
click at [195, 221] on div "Worried about your dog's joints? Heading Product Images Mobile Dood Soft Chew P…" at bounding box center [307, 42] width 431 height 398
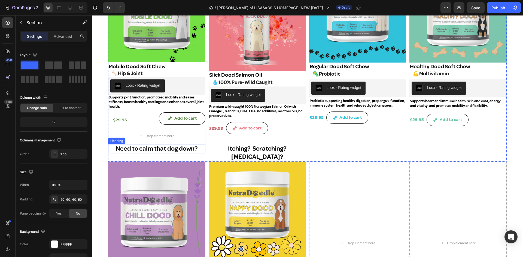
scroll to position [354, 0]
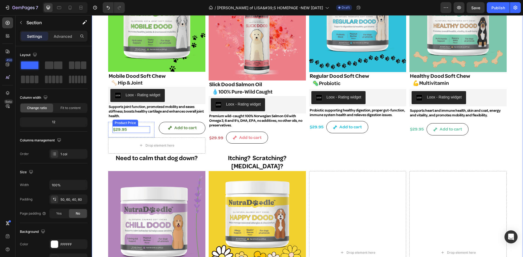
click at [125, 124] on div "Product Price" at bounding box center [126, 123] width 26 height 7
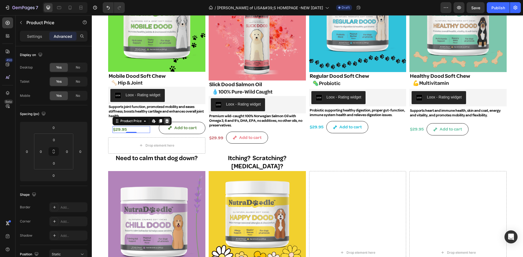
click at [167, 119] on icon at bounding box center [167, 121] width 4 height 4
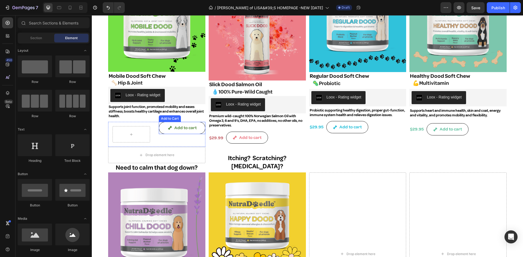
click at [176, 118] on div "Add to Cart" at bounding box center [170, 118] width 20 height 5
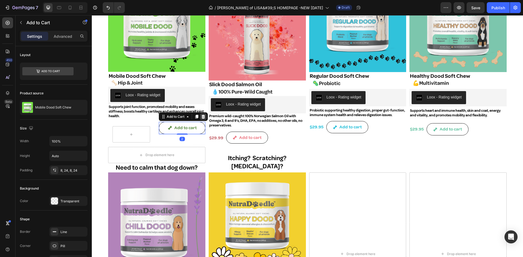
click at [203, 115] on icon at bounding box center [204, 117] width 4 height 4
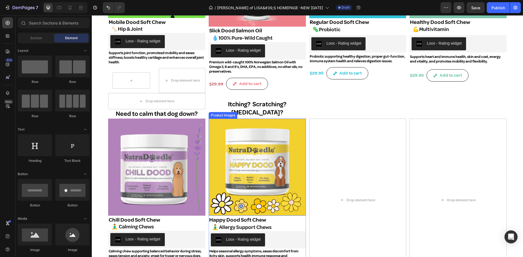
scroll to position [409, 0]
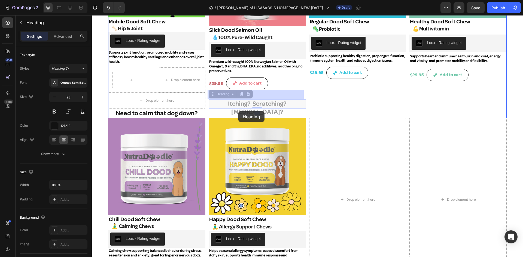
drag, startPoint x: 257, startPoint y: 93, endPoint x: 238, endPoint y: 111, distance: 25.8
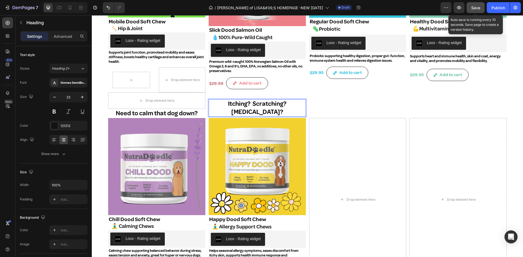
click at [473, 6] on span "Save" at bounding box center [475, 7] width 9 height 5
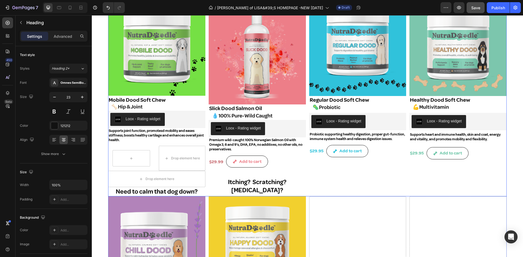
scroll to position [370, 0]
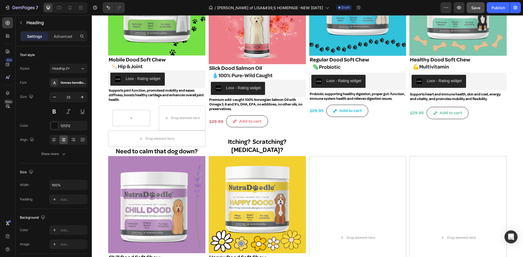
click at [241, 138] on h2 "Itching? Scratching? Allergies?" at bounding box center [257, 146] width 97 height 17
click at [244, 142] on div "Dull fur? Dry skin and paws? Heading Product Images Slick Dood Salmon Oil Produ…" at bounding box center [257, 52] width 97 height 207
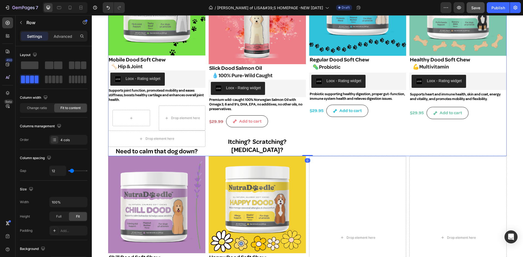
click at [250, 148] on div "Dull fur? Dry skin and paws? Heading Product Images Slick Dood Salmon Oil Produ…" at bounding box center [257, 52] width 97 height 207
click at [254, 138] on p "Itching? Scratching? Allergies?" at bounding box center [257, 146] width 96 height 16
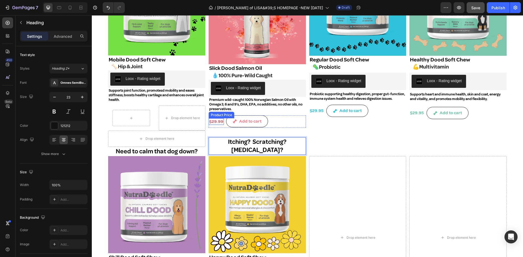
click at [221, 113] on div "Product Price" at bounding box center [221, 115] width 23 height 5
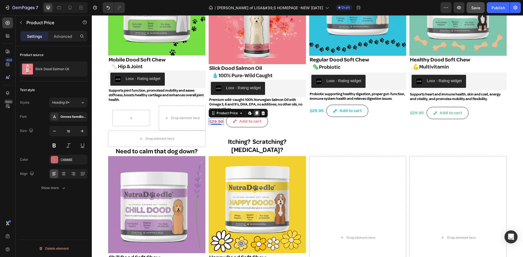
click at [256, 111] on icon at bounding box center [256, 113] width 3 height 4
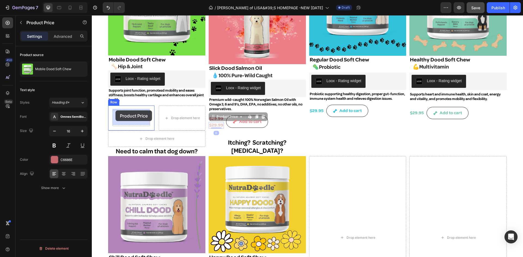
drag, startPoint x: 216, startPoint y: 108, endPoint x: 116, endPoint y: 111, distance: 100.6
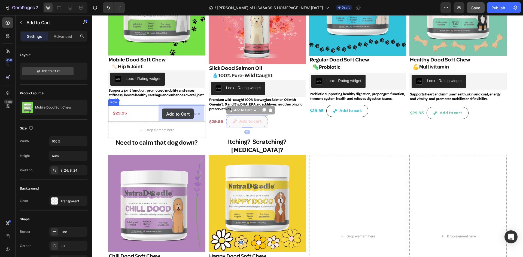
drag, startPoint x: 237, startPoint y: 103, endPoint x: 162, endPoint y: 108, distance: 75.7
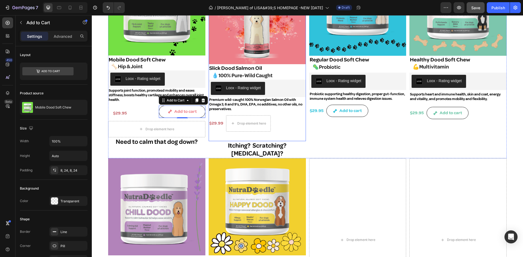
click at [243, 121] on div "Drop element here" at bounding box center [248, 124] width 45 height 16
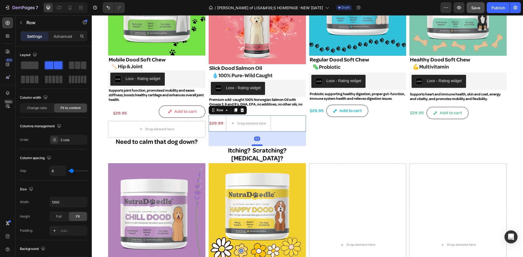
drag, startPoint x: 255, startPoint y: 131, endPoint x: 252, endPoint y: 136, distance: 5.9
click at [252, 145] on div at bounding box center [257, 146] width 11 height 2
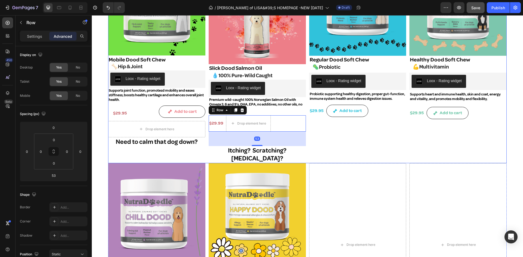
click at [323, 137] on div "Bad digestion? Loose stool? Heading Product Images Regular Dood Soft Chew Produ…" at bounding box center [357, 56] width 97 height 214
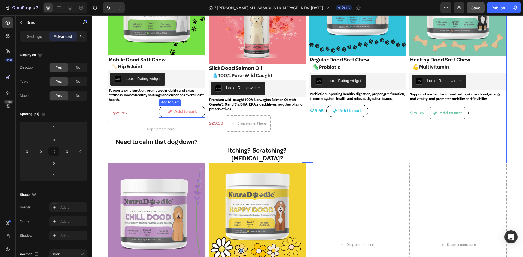
click at [176, 102] on div "Add to Cart" at bounding box center [170, 102] width 20 height 5
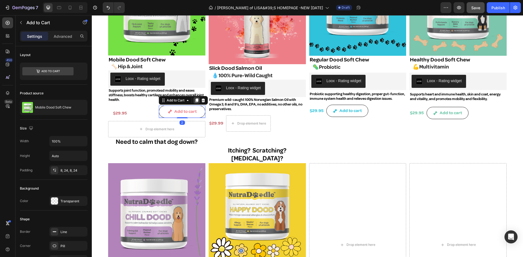
click at [197, 99] on icon at bounding box center [196, 101] width 3 height 4
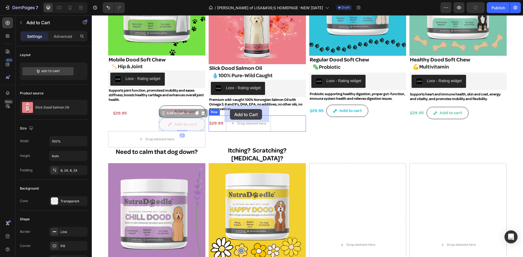
drag, startPoint x: 169, startPoint y: 113, endPoint x: 230, endPoint y: 109, distance: 61.1
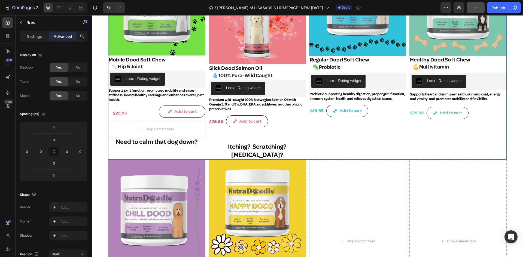
click at [332, 127] on div "Bad digestion? Loose stool? Heading Product Images Regular Dood Soft Chew Produ…" at bounding box center [357, 54] width 97 height 211
click at [120, 112] on div "$29.95" at bounding box center [132, 113] width 38 height 7
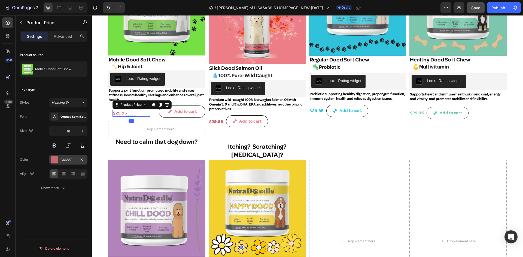
click at [67, 159] on div "C6686E" at bounding box center [68, 160] width 16 height 5
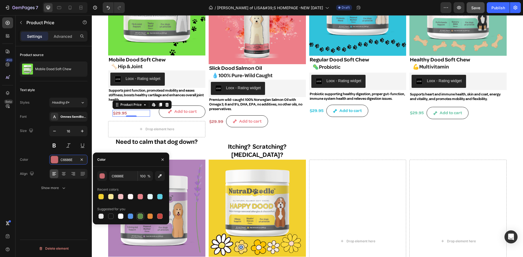
click at [139, 214] on div at bounding box center [140, 216] width 5 height 5
type input "5E8E49"
click at [337, 134] on div "Bad digestion? Loose stool? Heading Product Images Regular Dood Soft Chew Produ…" at bounding box center [357, 54] width 97 height 211
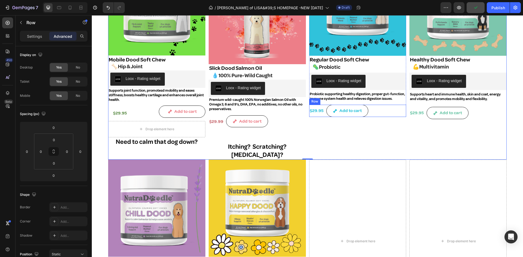
click at [377, 113] on div "$29.95 Product Price Product Price Add to cart Add to Cart Row" at bounding box center [357, 111] width 97 height 12
click at [334, 102] on icon at bounding box center [336, 100] width 4 height 4
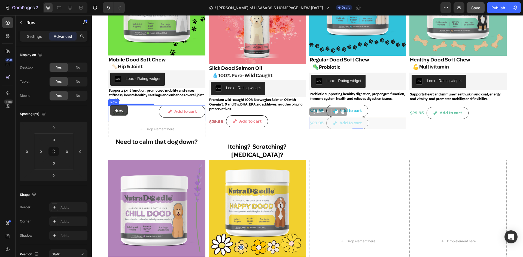
drag, startPoint x: 312, startPoint y: 116, endPoint x: 110, endPoint y: 105, distance: 202.1
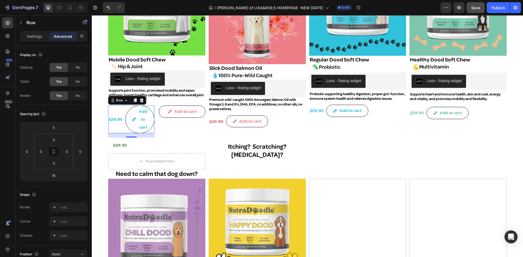
type input "0"
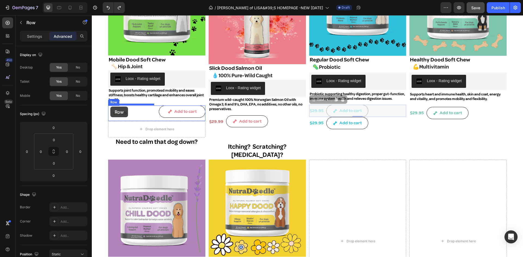
drag, startPoint x: 317, startPoint y: 106, endPoint x: 110, endPoint y: 107, distance: 206.2
type input "16"
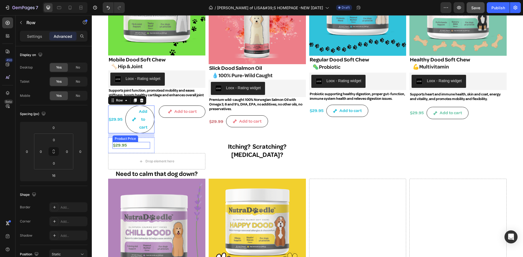
click at [119, 144] on div "$29.95" at bounding box center [132, 145] width 38 height 7
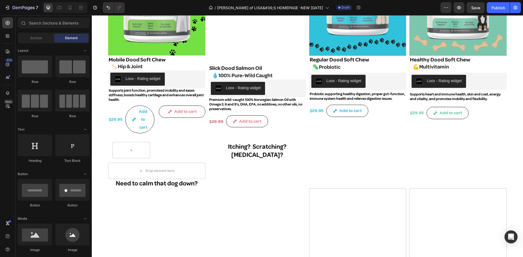
scroll to position [370, 0]
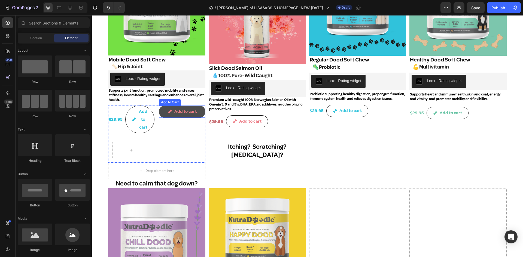
click at [187, 106] on button "Add to cart" at bounding box center [182, 112] width 46 height 12
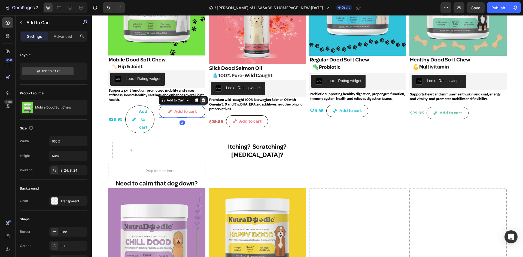
click at [202, 97] on div at bounding box center [203, 100] width 7 height 7
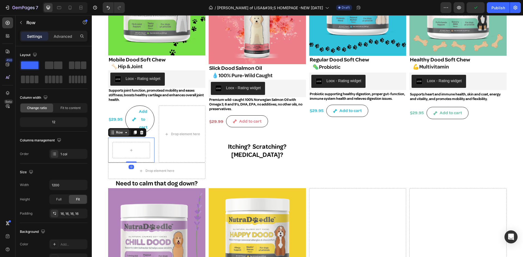
click at [114, 135] on div "Row" at bounding box center [120, 132] width 20 height 7
click at [142, 132] on icon at bounding box center [141, 132] width 4 height 4
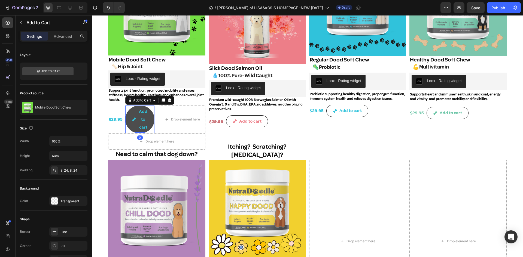
click at [135, 113] on span "Add to cart" at bounding box center [134, 119] width 4 height 23
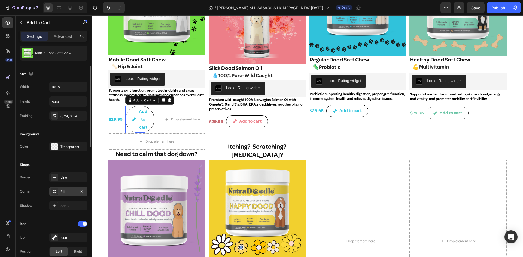
click at [66, 192] on div "Pill" at bounding box center [68, 192] width 16 height 5
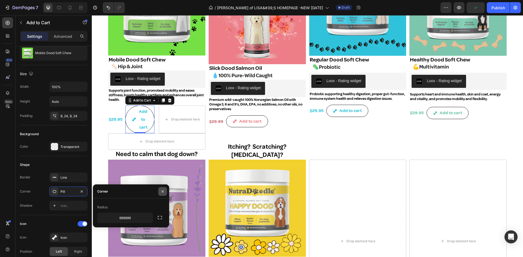
click at [162, 190] on icon "button" at bounding box center [162, 192] width 4 height 4
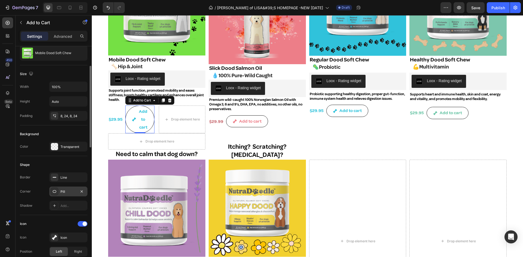
click at [55, 190] on icon at bounding box center [54, 192] width 4 height 4
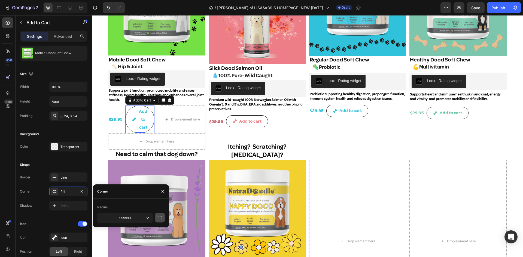
click at [159, 217] on icon "button" at bounding box center [160, 217] width 4 height 3
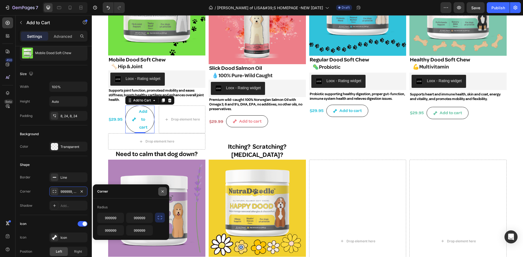
click at [163, 190] on icon "button" at bounding box center [162, 192] width 4 height 4
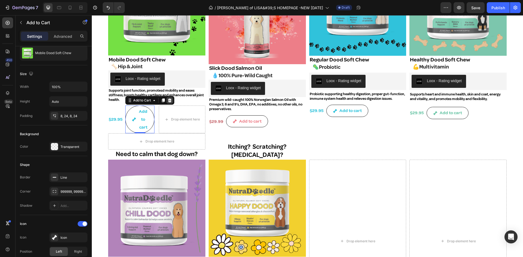
click at [170, 99] on icon at bounding box center [170, 101] width 4 height 4
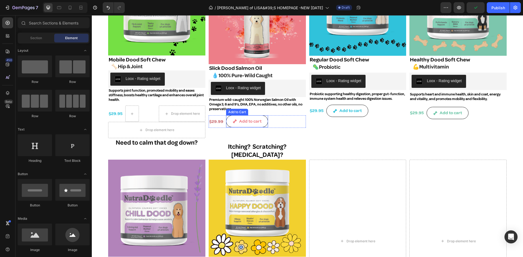
click at [235, 110] on div "Add to Cart" at bounding box center [237, 112] width 20 height 5
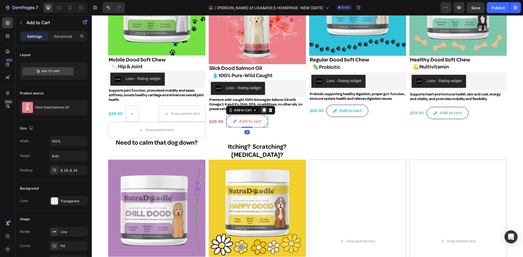
click at [263, 108] on icon at bounding box center [264, 110] width 3 height 4
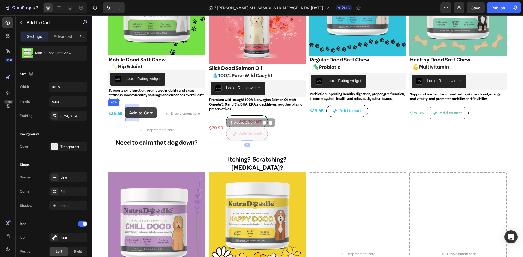
drag, startPoint x: 230, startPoint y: 114, endPoint x: 125, endPoint y: 108, distance: 105.1
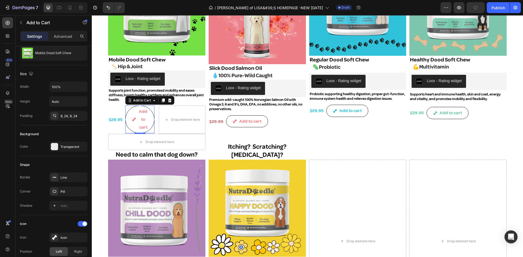
click at [131, 106] on div "Add to cart Add to Cart 2" at bounding box center [139, 120] width 29 height 28
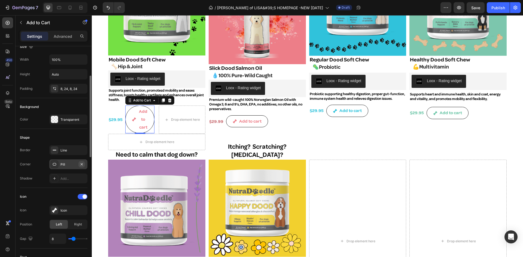
click at [83, 163] on icon "button" at bounding box center [82, 164] width 2 height 2
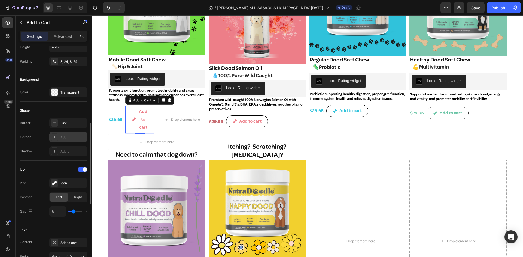
scroll to position [136, 0]
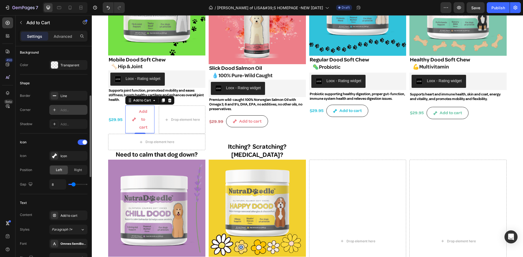
type input "5"
type input "4"
type input "1"
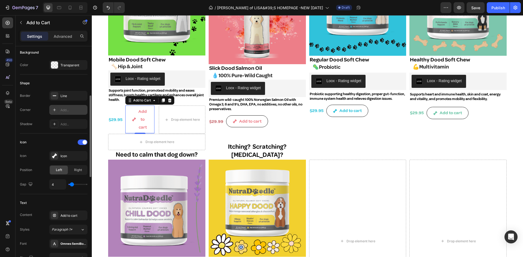
type input "1"
type input "0"
type input "1"
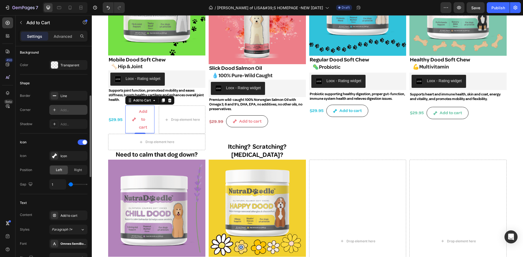
type input "16"
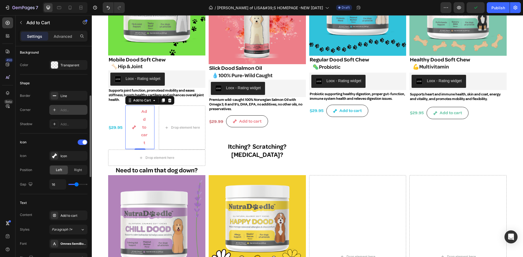
type input "11"
type input "1"
type input "0"
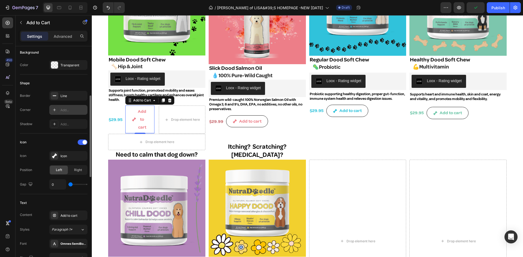
drag, startPoint x: 73, startPoint y: 185, endPoint x: 69, endPoint y: 182, distance: 4.8
type input "0"
click at [69, 184] on input "range" at bounding box center [77, 184] width 19 height 1
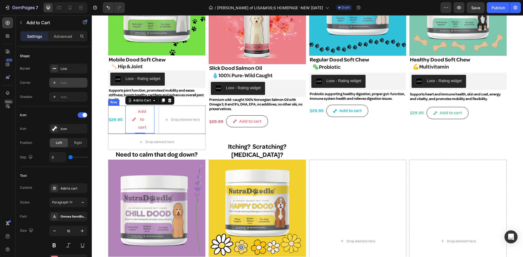
click at [116, 102] on div "Row" at bounding box center [113, 102] width 9 height 5
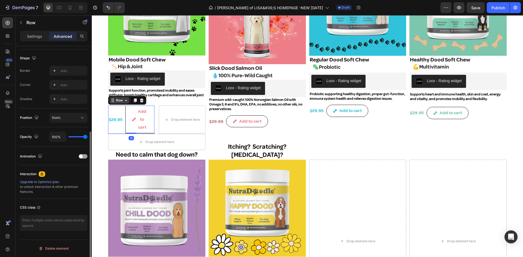
scroll to position [0, 0]
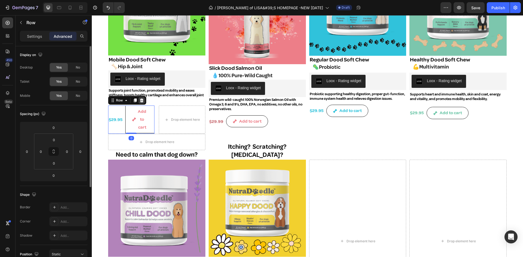
click at [143, 99] on icon at bounding box center [142, 101] width 4 height 4
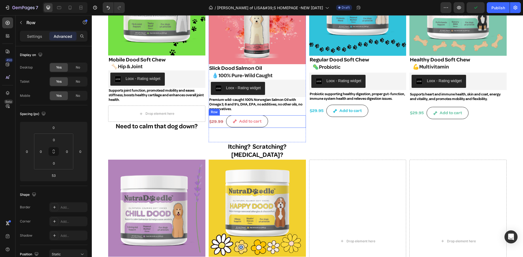
click at [213, 118] on div "$29.99 Product Price Product Price" at bounding box center [216, 122] width 15 height 13
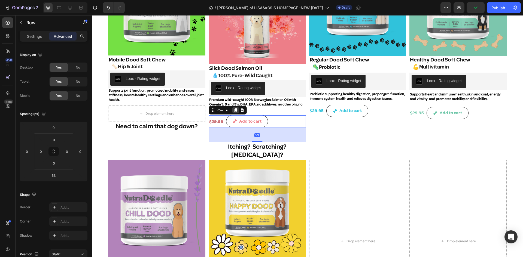
click at [235, 108] on icon at bounding box center [235, 110] width 3 height 4
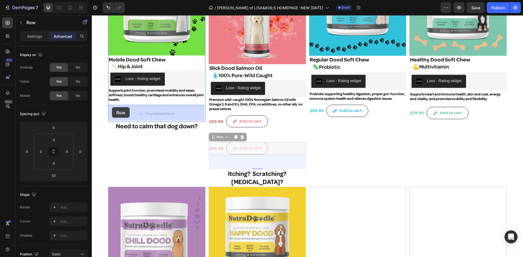
drag, startPoint x: 211, startPoint y: 128, endPoint x: 112, endPoint y: 107, distance: 101.6
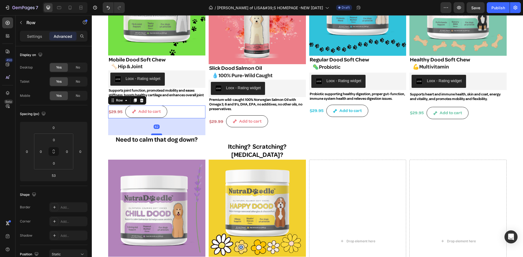
click at [156, 134] on div at bounding box center [156, 135] width 11 height 2
type input "62"
click at [330, 130] on div "Bad digestion? Loose stool? Heading Product Images Regular Dood Soft Chew Produ…" at bounding box center [357, 54] width 97 height 211
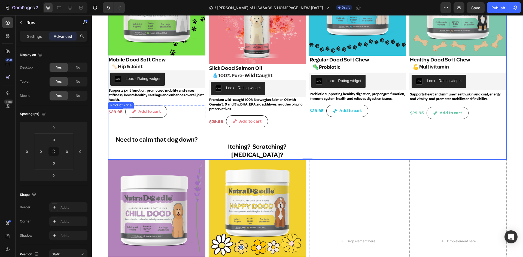
click at [117, 111] on div "$29.95" at bounding box center [115, 112] width 15 height 7
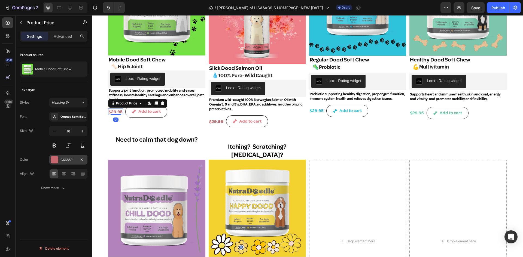
click at [71, 158] on div "C6686E" at bounding box center [68, 160] width 16 height 5
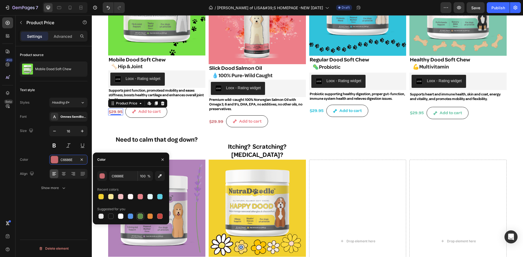
click at [138, 215] on div at bounding box center [140, 216] width 5 height 5
type input "5E8E49"
click at [143, 111] on div "Add to cart" at bounding box center [149, 112] width 22 height 8
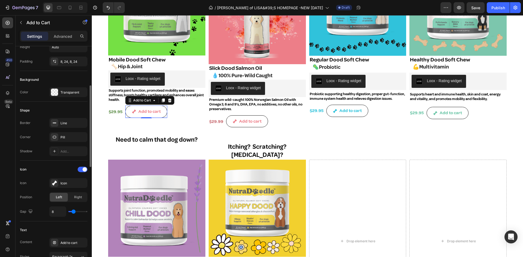
scroll to position [191, 0]
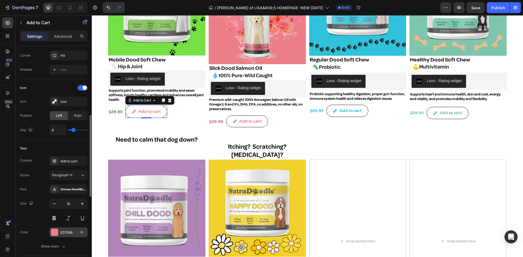
click at [68, 232] on div "ED7E88" at bounding box center [68, 232] width 16 height 5
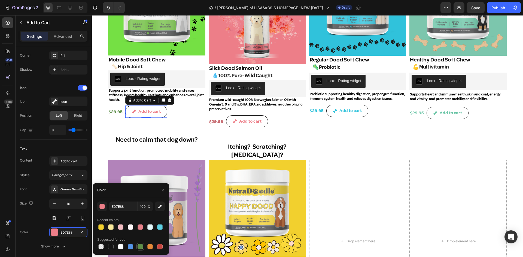
click at [141, 246] on div at bounding box center [140, 246] width 5 height 5
type input "5E8E49"
click at [349, 132] on div "Bad digestion? Loose stool? Heading Product Images Regular Dood Soft Chew Produ…" at bounding box center [357, 54] width 97 height 211
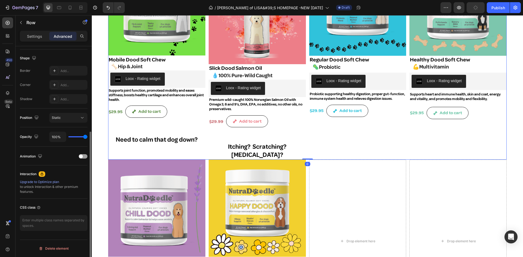
scroll to position [0, 0]
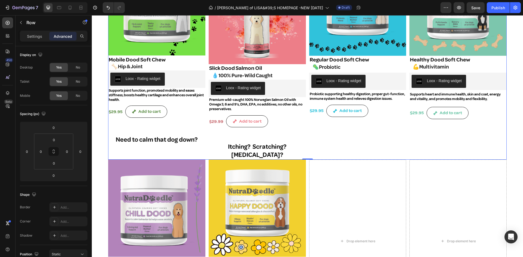
click at [361, 131] on div "Bad digestion? Loose stool? Heading Product Images Regular Dood Soft Chew Produ…" at bounding box center [357, 54] width 97 height 211
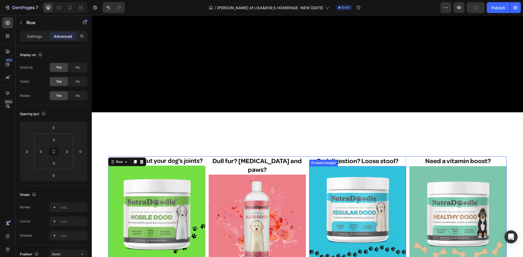
scroll to position [153, 0]
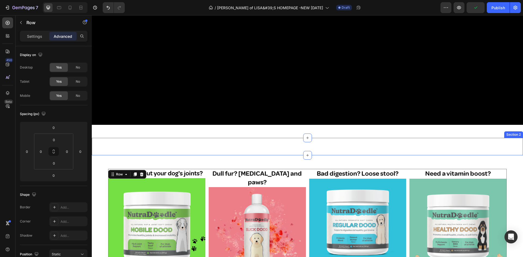
click at [308, 143] on div "Video Section 2" at bounding box center [307, 146] width 431 height 17
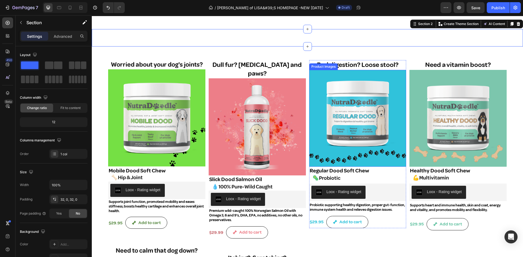
scroll to position [316, 0]
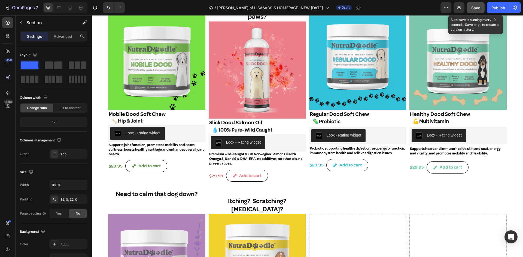
click at [475, 5] on span "Save" at bounding box center [475, 7] width 9 height 5
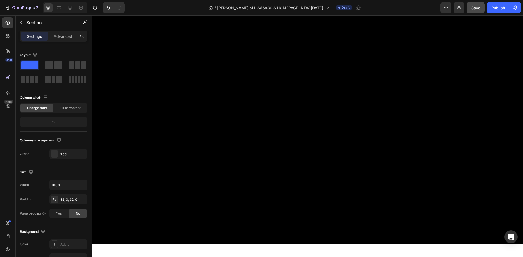
scroll to position [0, 0]
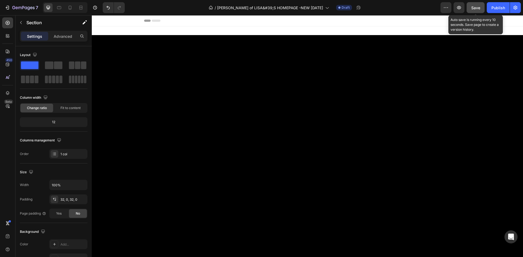
click at [473, 6] on span "Save" at bounding box center [475, 7] width 9 height 5
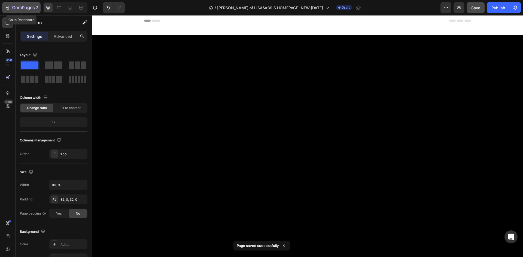
click at [11, 5] on div "7" at bounding box center [22, 7] width 34 height 7
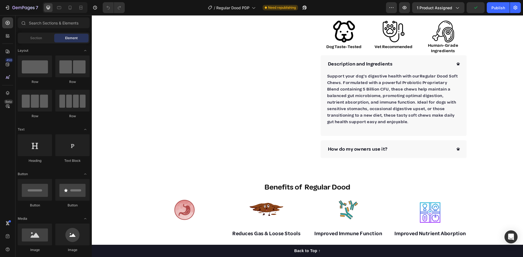
scroll to position [300, 0]
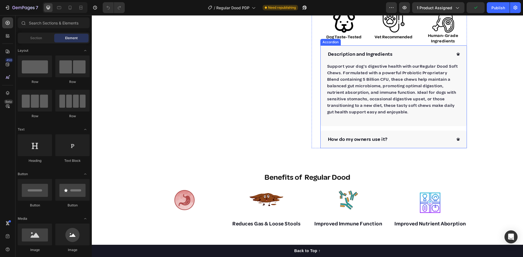
click at [455, 51] on div "Description and Ingredients" at bounding box center [394, 54] width 146 height 18
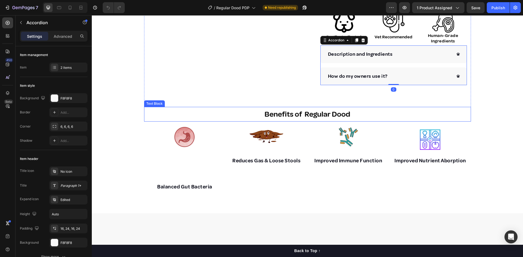
scroll to position [327, 0]
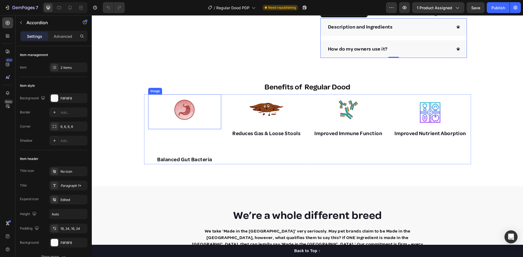
click at [184, 122] on img at bounding box center [185, 110] width 22 height 31
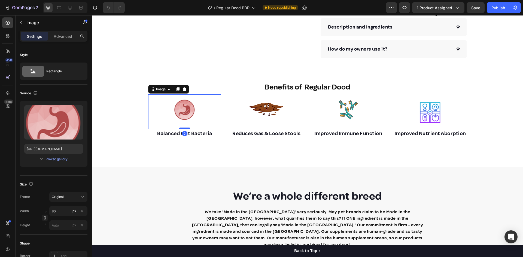
drag, startPoint x: 181, startPoint y: 155, endPoint x: 185, endPoint y: 128, distance: 27.5
click at [185, 128] on div at bounding box center [184, 129] width 11 height 2
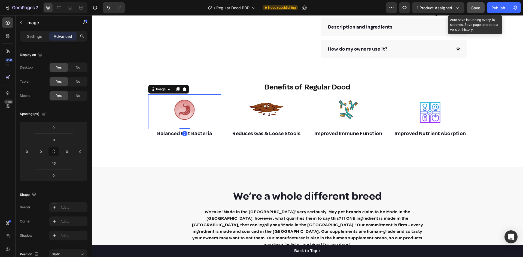
click at [470, 9] on button "Save" at bounding box center [476, 7] width 18 height 11
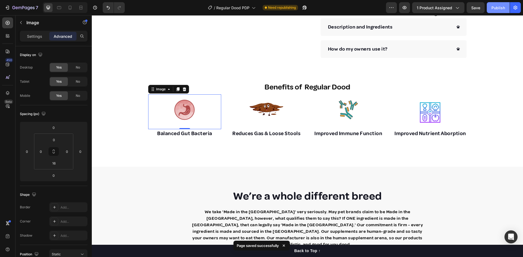
click at [496, 6] on div "Publish" at bounding box center [498, 8] width 14 height 6
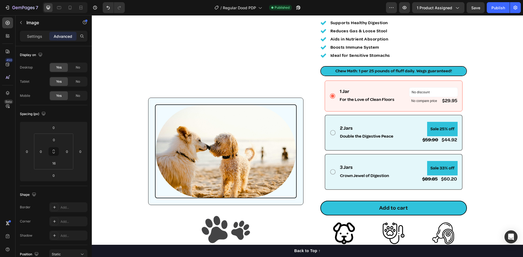
scroll to position [0, 0]
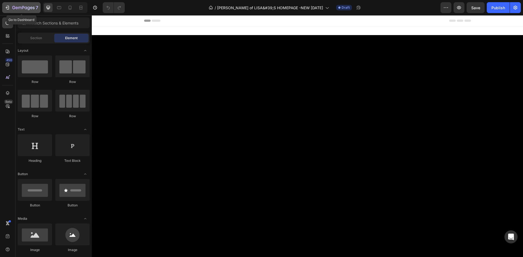
click at [6, 5] on icon "button" at bounding box center [7, 7] width 5 height 5
click at [10, 6] on icon "button" at bounding box center [7, 7] width 5 height 5
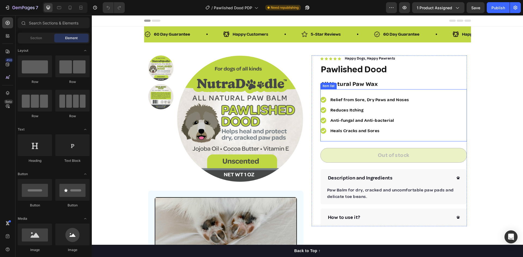
click at [428, 103] on div "Relief from Sore, Dry Paws and Noses Reduces Itching Anti-fungal and Anti-bacte…" at bounding box center [393, 115] width 147 height 52
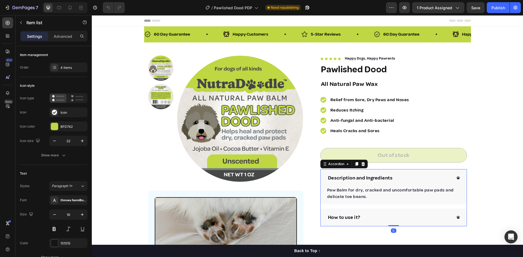
click at [456, 177] on icon at bounding box center [457, 178] width 3 height 3
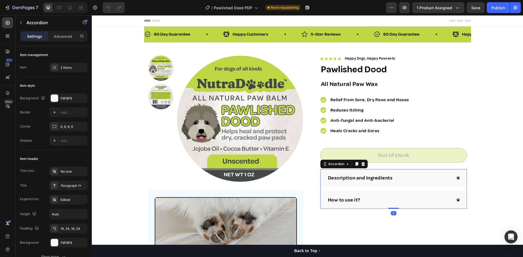
click at [456, 177] on icon at bounding box center [457, 178] width 3 height 3
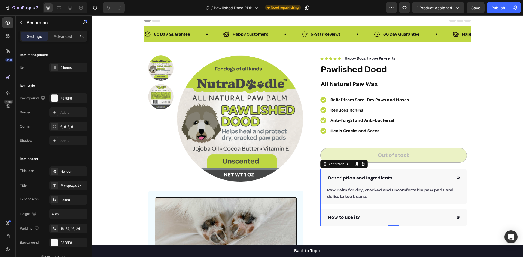
click at [456, 217] on icon at bounding box center [457, 217] width 3 height 3
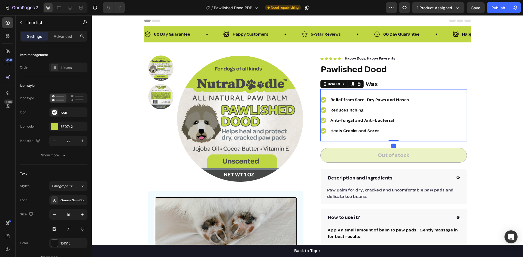
click at [428, 104] on div "Relief from Sore, Dry Paws and Noses Reduces Itching Anti-fungal and Anti-bacte…" at bounding box center [393, 115] width 147 height 52
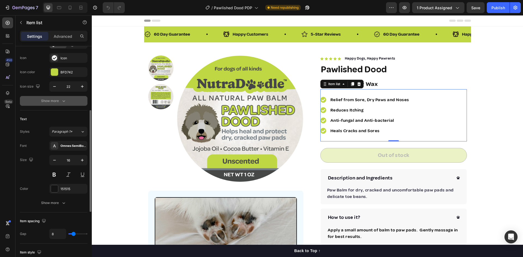
scroll to position [109, 0]
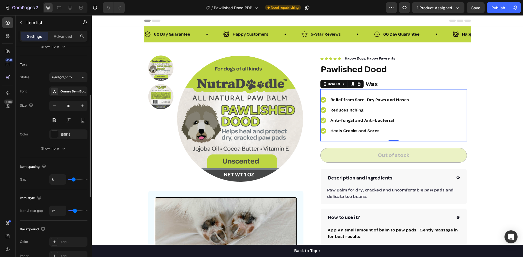
type input "7"
type input "4"
type input "3"
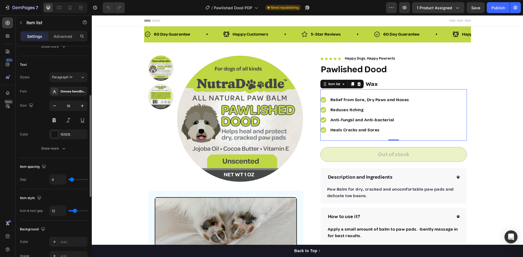
type input "3"
type input "2"
type input "1"
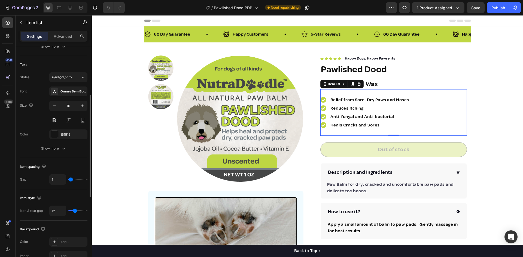
type input "0"
drag, startPoint x: 73, startPoint y: 180, endPoint x: 67, endPoint y: 177, distance: 6.5
type input "0"
click at [68, 179] on input "range" at bounding box center [77, 179] width 19 height 1
click at [423, 69] on h1 "Pawlished Dood" at bounding box center [393, 69] width 147 height 15
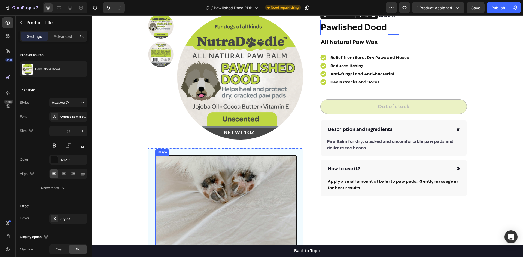
scroll to position [0, 0]
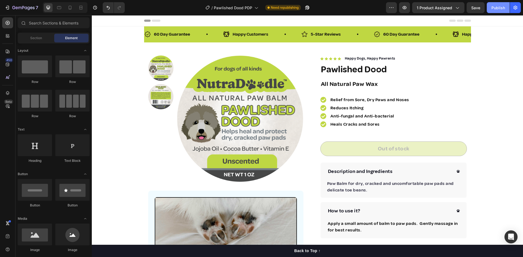
click at [498, 7] on div "Publish" at bounding box center [498, 8] width 14 height 6
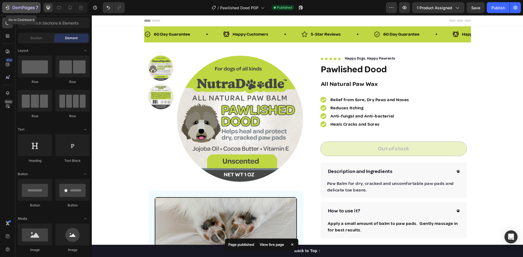
click at [10, 6] on icon "button" at bounding box center [7, 7] width 5 height 5
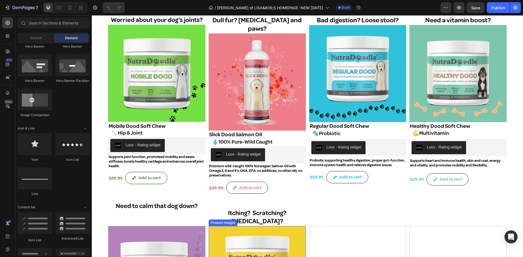
scroll to position [300, 0]
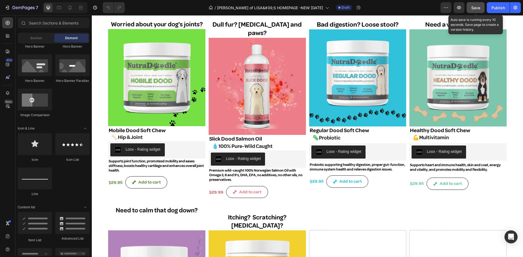
click at [477, 7] on span "Save" at bounding box center [475, 7] width 9 height 5
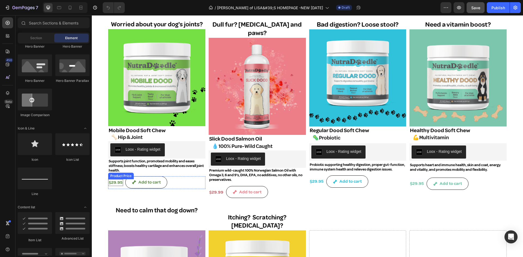
click at [112, 180] on div "$29.95" at bounding box center [115, 183] width 15 height 7
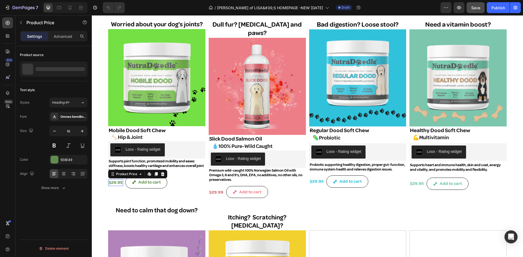
click at [112, 180] on div "$29.95" at bounding box center [115, 183] width 15 height 7
click at [65, 160] on div "5E8E49" at bounding box center [68, 160] width 16 height 5
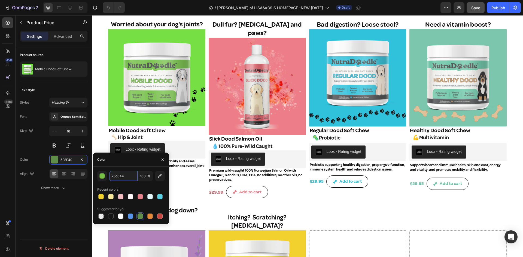
type input "75C044"
click at [187, 192] on div "$29.95 Product Price Edit content in Shopify 0 Product Price Edit content in Sh…" at bounding box center [156, 192] width 97 height 30
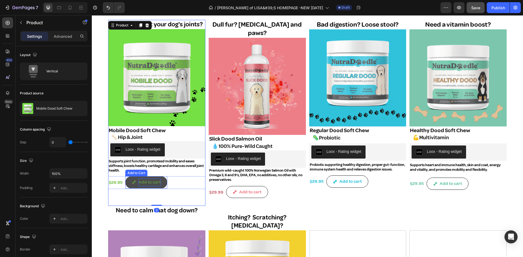
click at [147, 181] on div "Add to cart" at bounding box center [149, 183] width 22 height 8
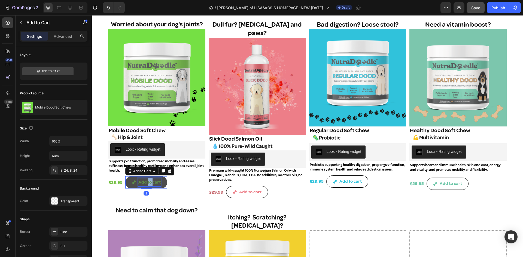
click at [147, 181] on div "Add to cart" at bounding box center [149, 183] width 22 height 8
click at [133, 180] on icon "Add to cart" at bounding box center [134, 182] width 4 height 4
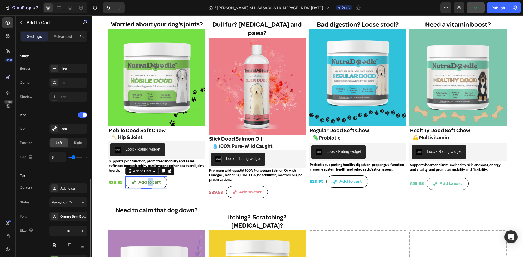
scroll to position [245, 0]
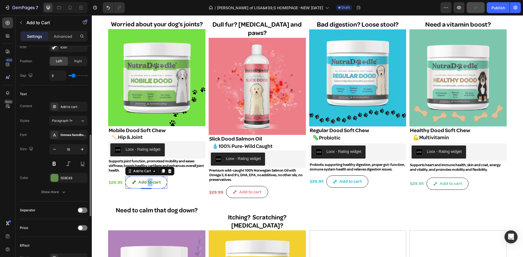
click at [68, 171] on div "Font Omnes SemiBold Size 16 Color 5E8E49 Show more" at bounding box center [54, 163] width 68 height 67
click at [72, 177] on div "5E8E49" at bounding box center [68, 178] width 16 height 5
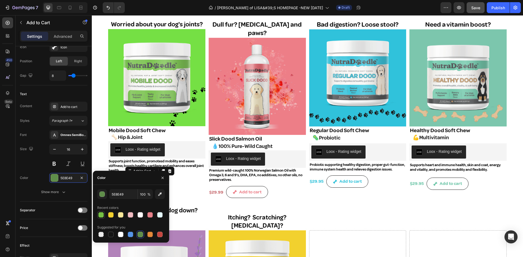
click at [100, 214] on div at bounding box center [100, 214] width 5 height 5
type input "75C044"
click at [100, 214] on div at bounding box center [100, 214] width 5 height 5
click at [130, 193] on input "75C044" at bounding box center [123, 195] width 28 height 10
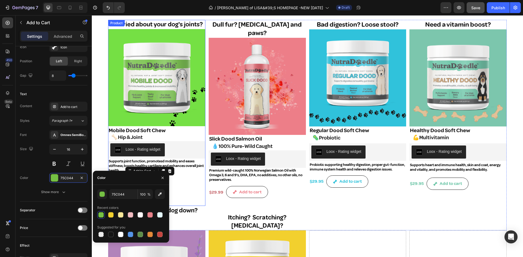
click at [193, 195] on div "$29.95 Product Price Product Price Add to cart Add to Cart 2 Row" at bounding box center [156, 192] width 97 height 30
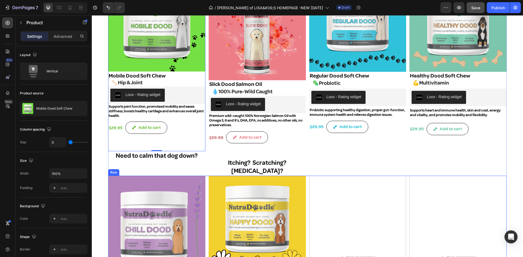
scroll to position [354, 0]
click at [459, 7] on icon "button" at bounding box center [458, 7] width 5 height 5
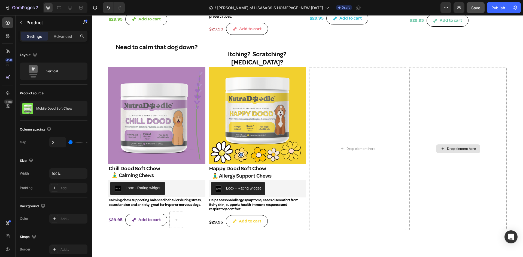
scroll to position [327, 0]
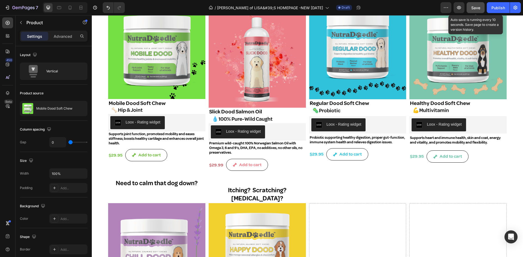
click at [475, 9] on span "Save" at bounding box center [475, 7] width 9 height 5
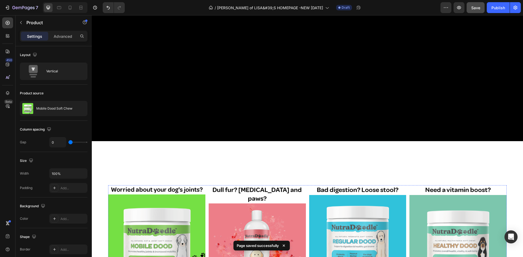
scroll to position [0, 0]
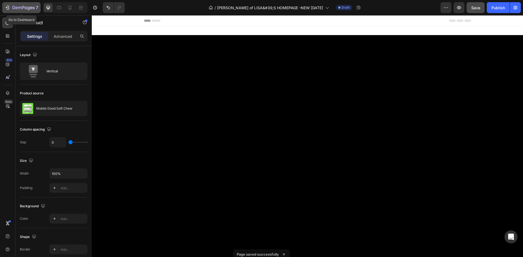
click at [13, 7] on icon "button" at bounding box center [13, 7] width 3 height 3
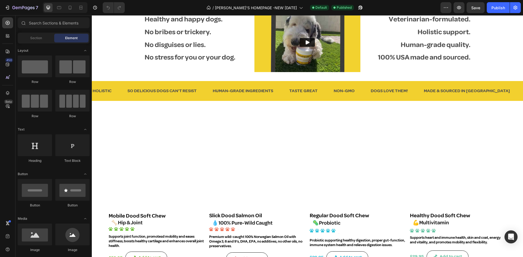
scroll to position [191, 0]
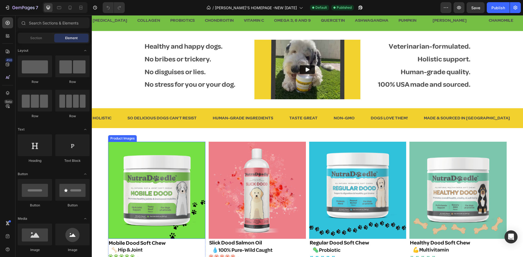
click at [127, 145] on img at bounding box center [156, 190] width 97 height 97
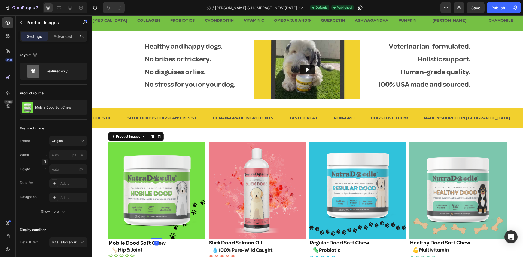
click at [151, 143] on img at bounding box center [156, 190] width 97 height 97
click at [19, 21] on icon "button" at bounding box center [21, 22] width 4 height 4
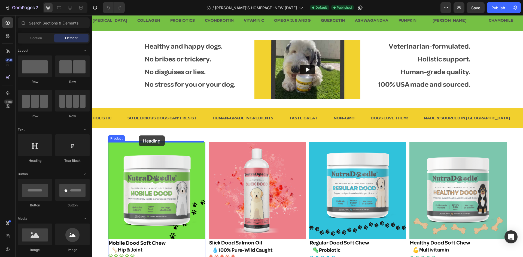
drag, startPoint x: 127, startPoint y: 160, endPoint x: 139, endPoint y: 136, distance: 27.3
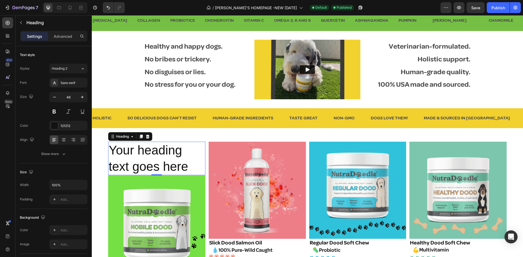
click at [116, 150] on h2 "Your heading text goes here" at bounding box center [156, 159] width 97 height 34
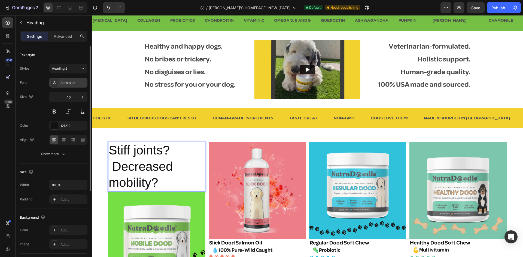
click at [66, 82] on div "Sans-serif" at bounding box center [73, 83] width 26 height 5
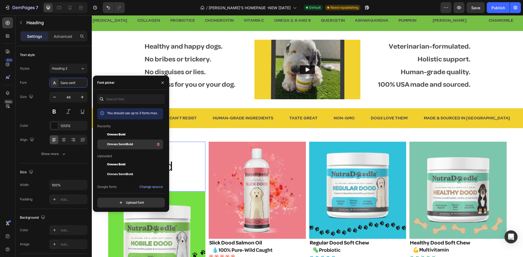
click at [114, 142] on div "Omnes SemiBold" at bounding box center [134, 144] width 55 height 7
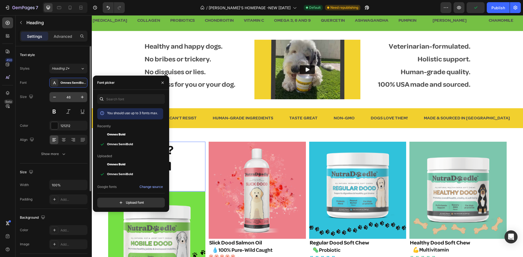
click at [64, 96] on input "46" at bounding box center [68, 97] width 18 height 10
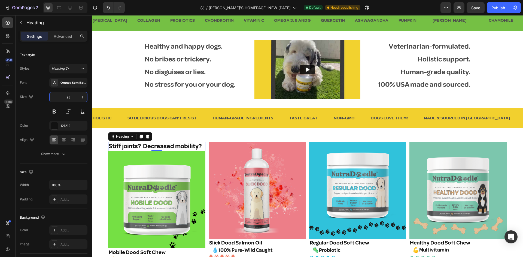
type input "23"
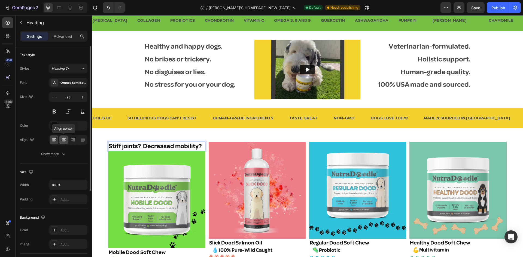
click at [64, 138] on icon at bounding box center [64, 138] width 4 height 1
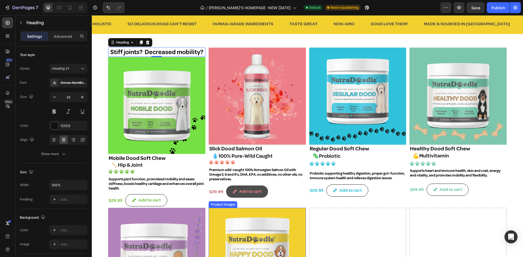
scroll to position [272, 0]
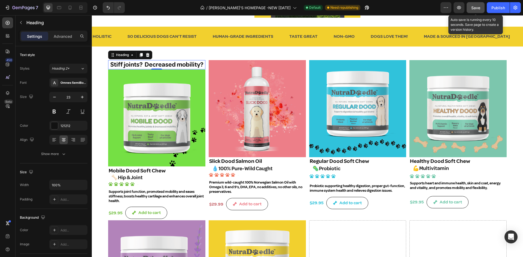
click at [473, 7] on span "Save" at bounding box center [475, 7] width 9 height 5
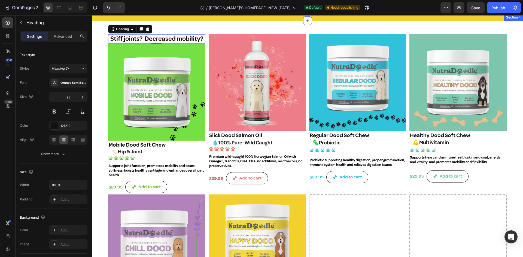
scroll to position [354, 0]
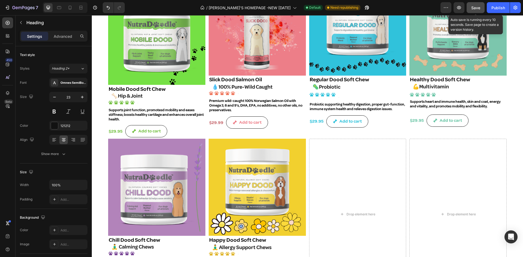
click at [475, 8] on span "Save" at bounding box center [475, 7] width 9 height 5
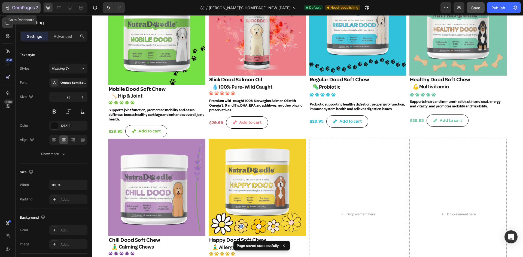
click at [9, 6] on icon "button" at bounding box center [7, 7] width 5 height 5
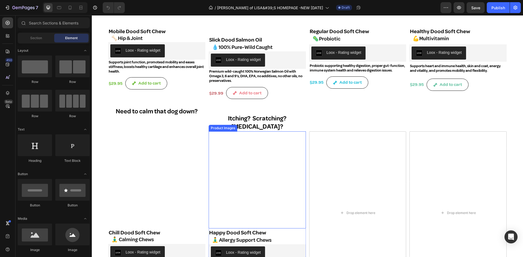
scroll to position [409, 0]
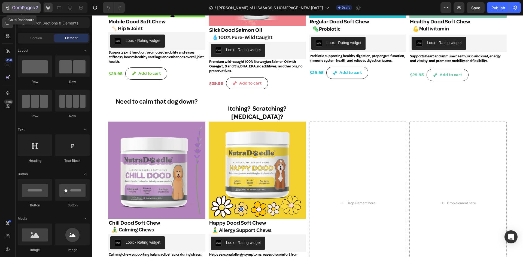
click at [12, 5] on div "7" at bounding box center [22, 7] width 34 height 7
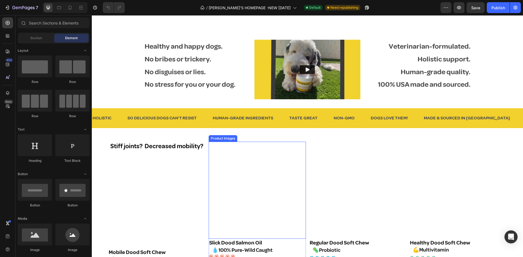
scroll to position [300, 0]
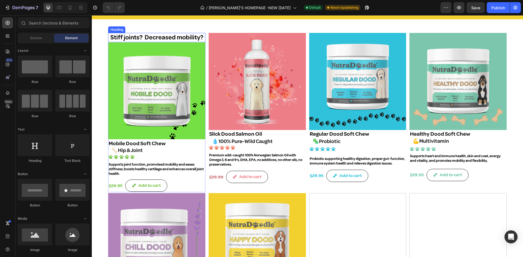
click at [151, 38] on h2 "Stiff joints? Decreased mobility?" at bounding box center [156, 37] width 97 height 9
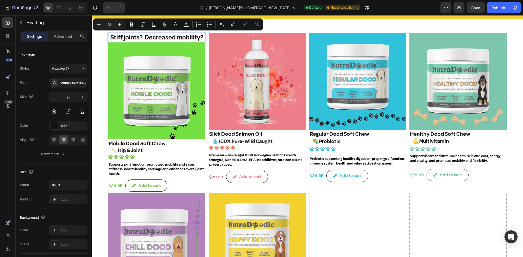
click at [131, 37] on p "Stiff joints? Decreased mobility?" at bounding box center [157, 38] width 96 height 8
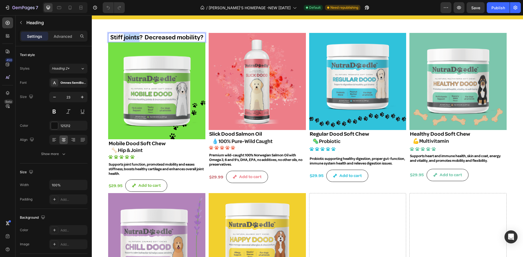
click at [131, 37] on p "Stiff joints? Decreased mobility?" at bounding box center [157, 38] width 96 height 8
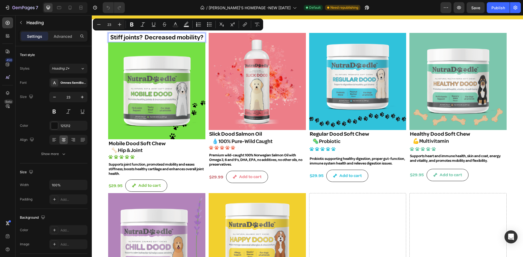
click at [121, 36] on p "Stiff joints? Decreased mobility?" at bounding box center [157, 38] width 96 height 8
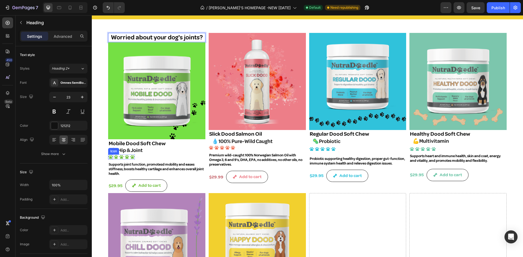
click at [113, 155] on icon at bounding box center [110, 157] width 5 height 5
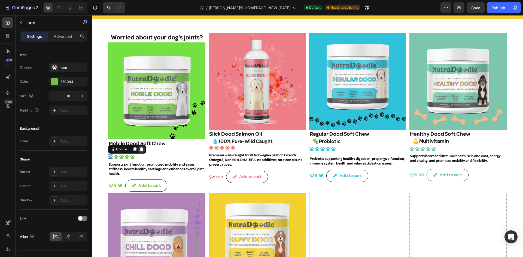
click at [141, 149] on icon at bounding box center [142, 150] width 4 height 4
click at [132, 156] on icon at bounding box center [132, 157] width 4 height 4
click at [163, 149] on icon at bounding box center [164, 150] width 4 height 4
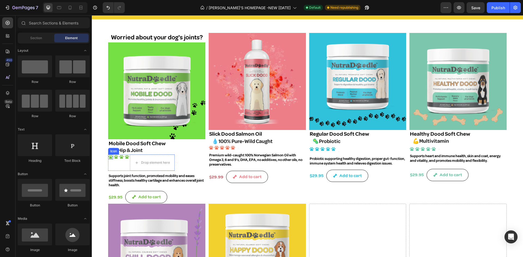
click at [112, 151] on div "Icon" at bounding box center [113, 151] width 9 height 0
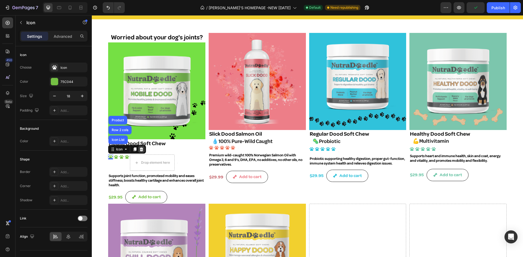
click at [141, 148] on icon at bounding box center [141, 149] width 4 height 4
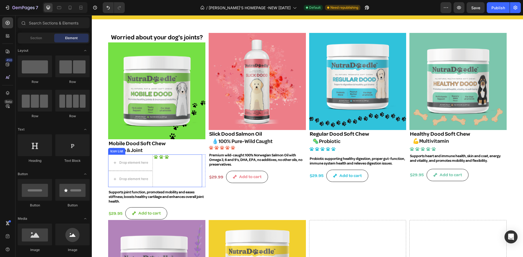
click at [117, 151] on div "Icon List" at bounding box center [116, 151] width 15 height 5
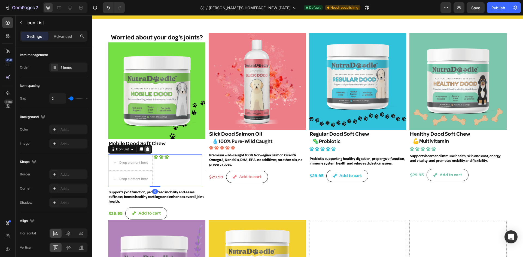
click at [147, 147] on icon at bounding box center [147, 149] width 4 height 4
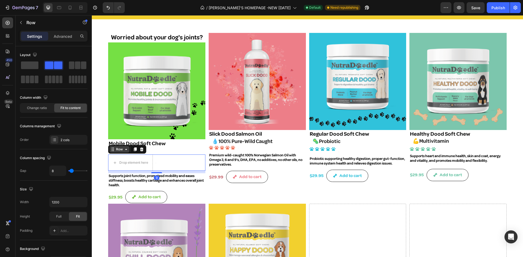
click at [113, 152] on div "Row" at bounding box center [120, 149] width 20 height 7
click at [141, 148] on icon at bounding box center [142, 150] width 4 height 4
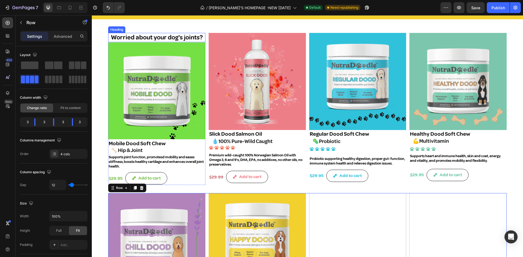
click at [121, 31] on div "Worried about your dog's joints? Heading Product Images Mobile Dood Soft Chew P…" at bounding box center [307, 189] width 431 height 341
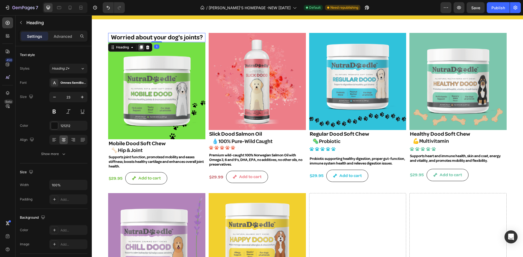
click at [141, 46] on icon at bounding box center [141, 47] width 3 height 4
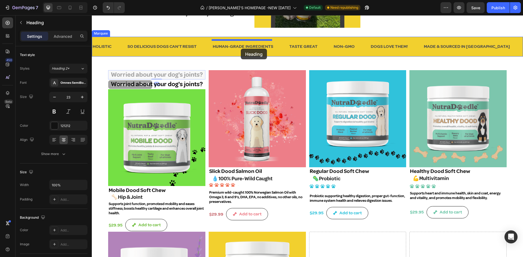
scroll to position [255, 0]
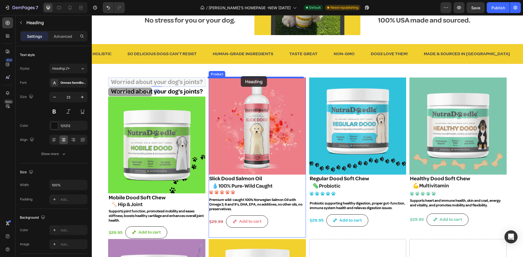
drag, startPoint x: 162, startPoint y: 37, endPoint x: 241, endPoint y: 76, distance: 88.3
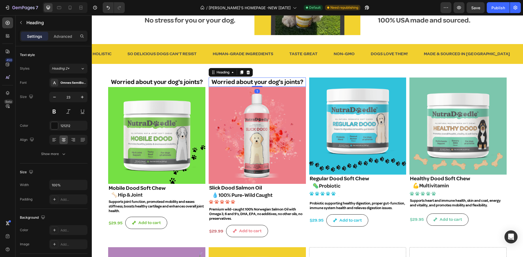
click at [215, 82] on h2 "Worried about your dog's joints?" at bounding box center [257, 82] width 97 height 9
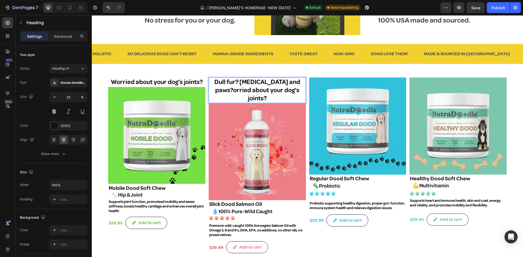
click at [300, 90] on p "Dull fur? Dry skin and paws?orried about your dog's joints?" at bounding box center [257, 90] width 96 height 25
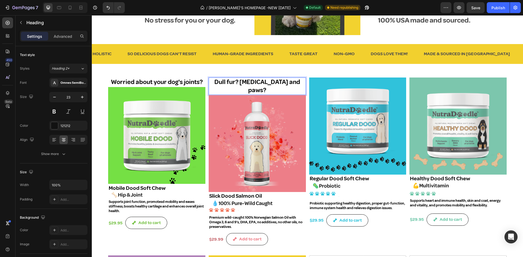
click at [236, 80] on p "Dull fur? Dry skin and paws?" at bounding box center [257, 86] width 96 height 16
click at [220, 80] on p "Dull fur? Dry skin and paws?" at bounding box center [257, 86] width 96 height 16
click at [272, 68] on div "Worried about your dog's joints? Heading Product Images Mobile Dood Soft Chew P…" at bounding box center [307, 243] width 431 height 359
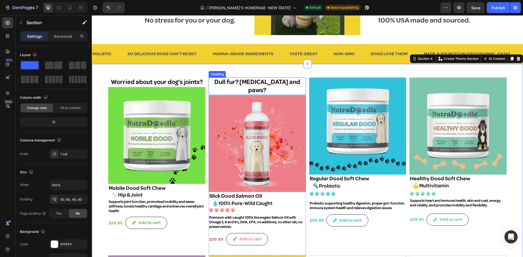
click at [235, 80] on p "Dull fur? Dry skin and paws?" at bounding box center [257, 86] width 96 height 16
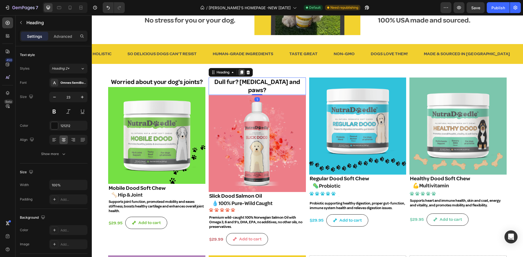
click at [241, 71] on icon at bounding box center [241, 73] width 3 height 4
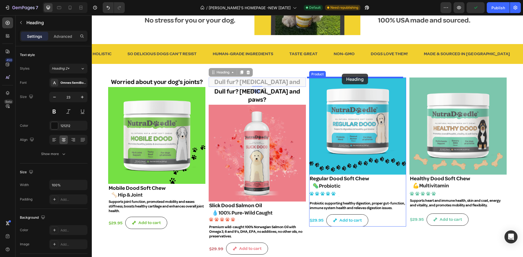
drag, startPoint x: 264, startPoint y: 81, endPoint x: 342, endPoint y: 74, distance: 78.5
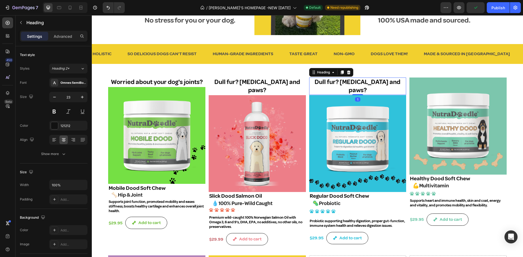
click at [318, 83] on h2 "Dull fur? Dry skin and paws?" at bounding box center [357, 86] width 97 height 17
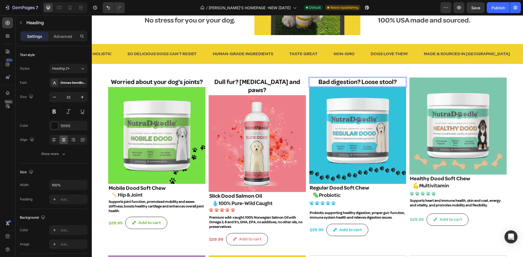
click at [319, 84] on p "Bad digestion? Loose stool?" at bounding box center [358, 82] width 96 height 8
click at [340, 70] on div "Worried about your dog's joints? Heading Product Images Mobile Dood Soft Chew P…" at bounding box center [307, 243] width 431 height 359
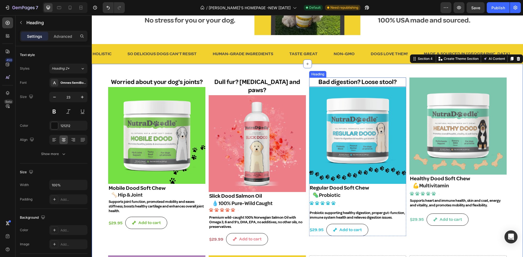
click at [334, 82] on p "Bad digestion? Loose stool?" at bounding box center [358, 82] width 96 height 8
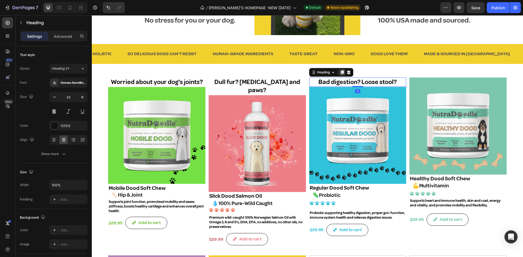
click at [341, 71] on icon at bounding box center [342, 73] width 3 height 4
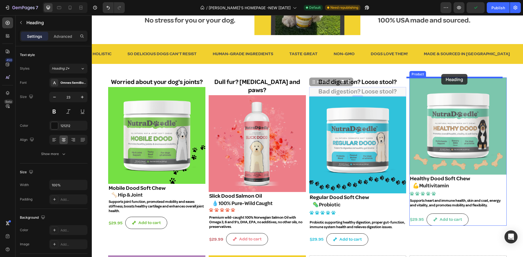
drag, startPoint x: 317, startPoint y: 83, endPoint x: 441, endPoint y: 74, distance: 124.8
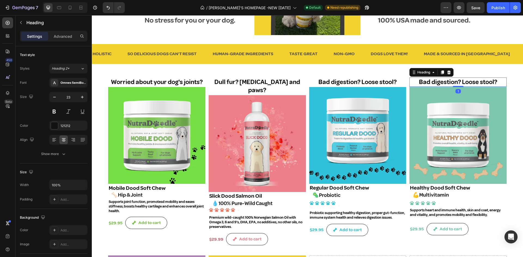
click at [415, 83] on h2 "Bad digestion? Loose stool?" at bounding box center [457, 82] width 97 height 9
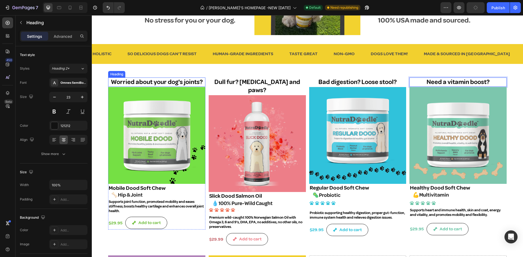
click at [118, 78] on div "Worried about your dog's joints? Heading" at bounding box center [156, 82] width 97 height 9
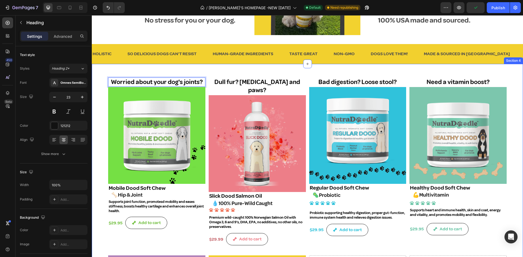
click at [141, 72] on div "Worried about your dog's joints? Heading 1 Product Images Mobile Dood Soft Chew…" at bounding box center [307, 243] width 431 height 359
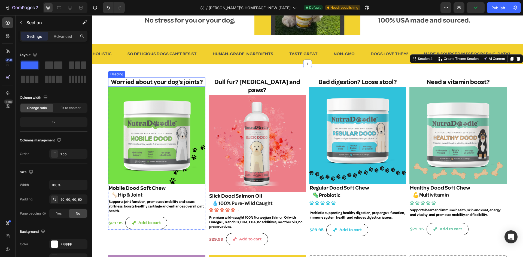
click at [127, 80] on p "Worried about your dog's joints?" at bounding box center [157, 82] width 96 height 8
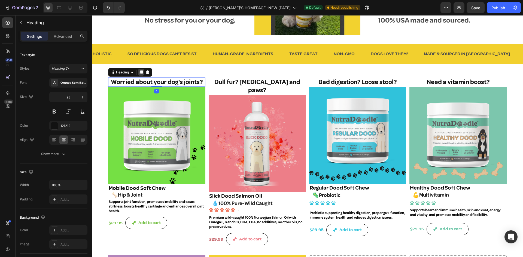
click at [142, 71] on icon at bounding box center [141, 73] width 3 height 4
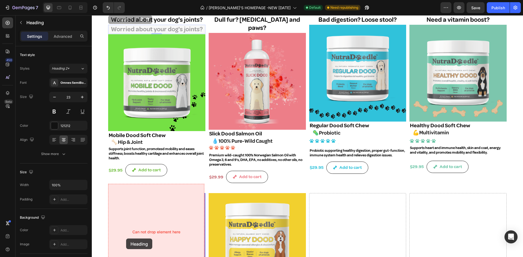
scroll to position [338, 0]
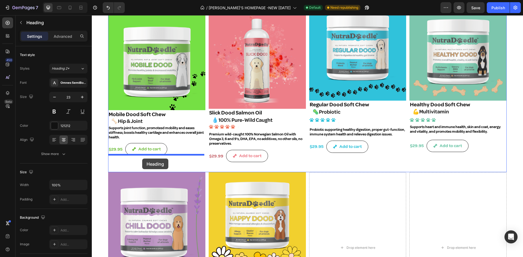
drag, startPoint x: 117, startPoint y: 81, endPoint x: 142, endPoint y: 159, distance: 81.6
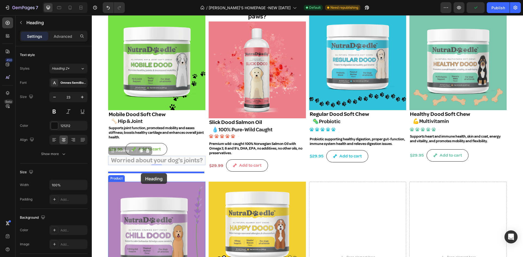
drag, startPoint x: 115, startPoint y: 152, endPoint x: 141, endPoint y: 174, distance: 33.7
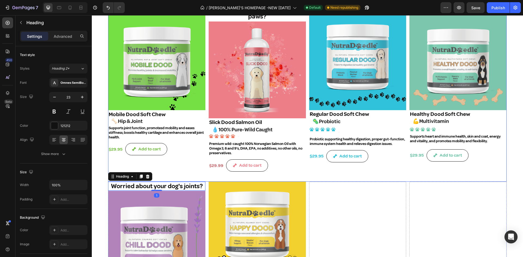
click at [156, 160] on div "Worried about your dog's joints? Heading Product Images Mobile Dood Soft Chew P…" at bounding box center [156, 93] width 97 height 178
click at [121, 182] on h2 "Worried about your dog's joints?" at bounding box center [156, 186] width 97 height 9
click at [246, 134] on div "Icon Icon Icon Icon Icon Icon List Text Block Row" at bounding box center [257, 136] width 97 height 5
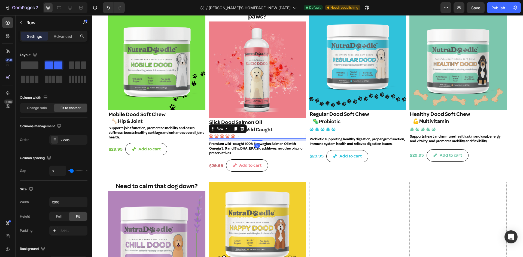
click at [240, 127] on icon at bounding box center [242, 129] width 4 height 4
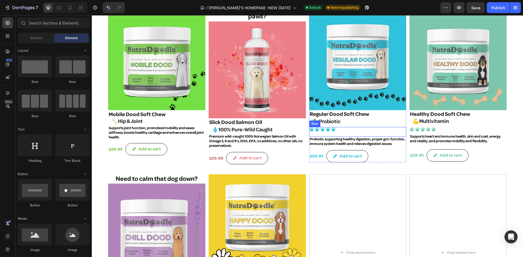
click at [344, 128] on div "Icon Icon Icon Icon Icon Icon List Text Block Row" at bounding box center [357, 132] width 97 height 10
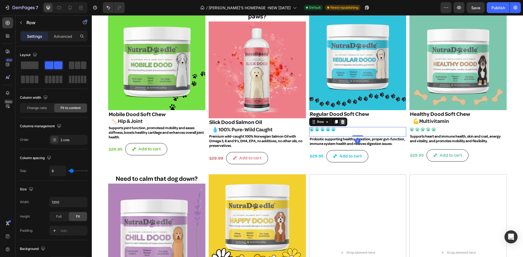
click at [341, 120] on icon at bounding box center [343, 122] width 4 height 4
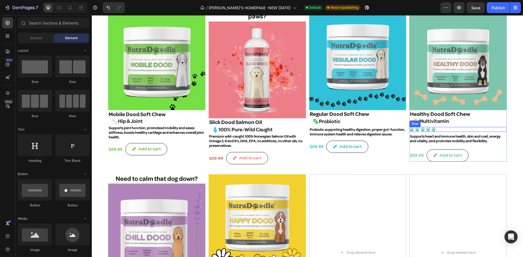
click at [441, 127] on div "Icon Icon Icon Icon Icon Icon List Text Block Row" at bounding box center [457, 129] width 97 height 5
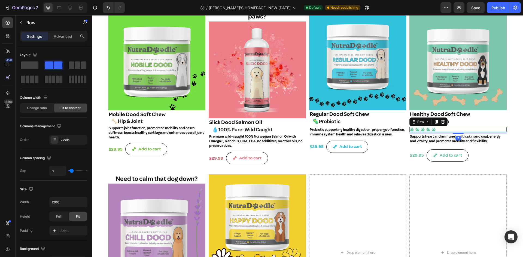
click at [442, 120] on icon at bounding box center [443, 122] width 4 height 4
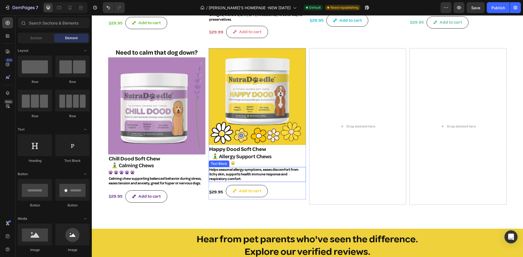
scroll to position [465, 0]
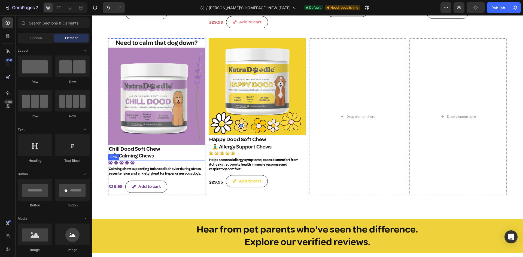
click at [144, 160] on div "Icon Icon Icon Icon Icon Icon List Text Block Row" at bounding box center [156, 162] width 97 height 5
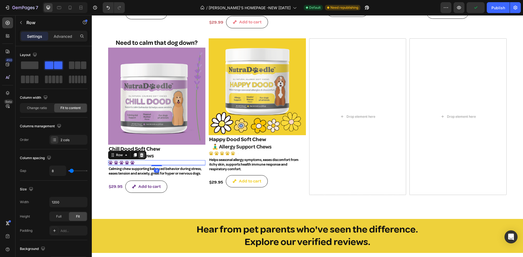
click at [142, 153] on icon at bounding box center [141, 155] width 4 height 4
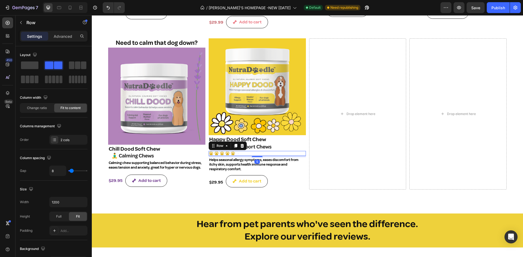
click at [238, 151] on div "Icon Icon Icon Icon Icon Icon List Text Block Row 5" at bounding box center [257, 153] width 97 height 5
click at [242, 144] on icon at bounding box center [242, 146] width 4 height 4
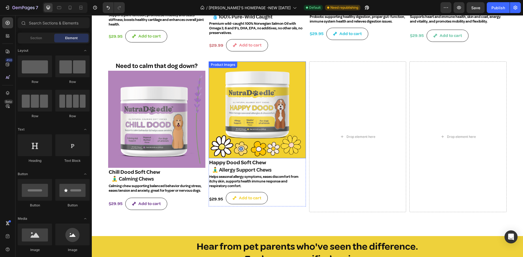
scroll to position [411, 0]
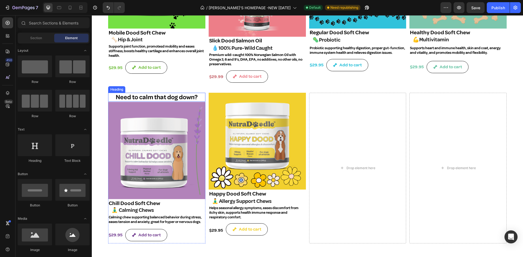
click at [120, 93] on p "Need to calm that dog down?" at bounding box center [157, 97] width 96 height 8
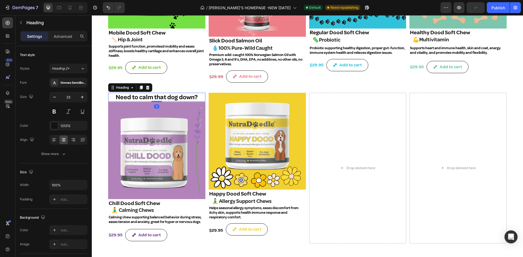
click at [141, 86] on icon at bounding box center [141, 88] width 3 height 4
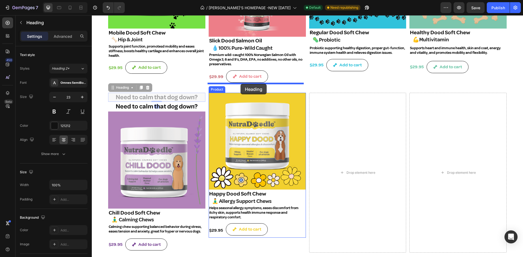
drag, startPoint x: 175, startPoint y: 88, endPoint x: 241, endPoint y: 84, distance: 65.8
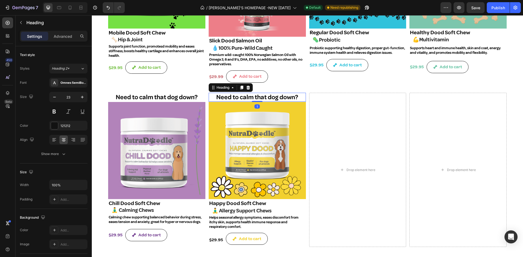
click at [227, 93] on h2 "Need to calm that dog down?" at bounding box center [257, 97] width 97 height 9
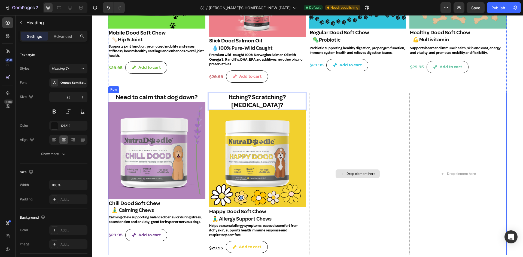
click at [338, 130] on div "Drop element here" at bounding box center [357, 174] width 97 height 163
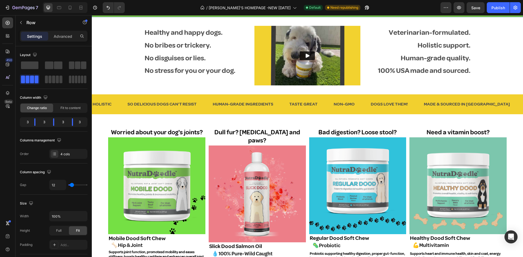
scroll to position [111, 0]
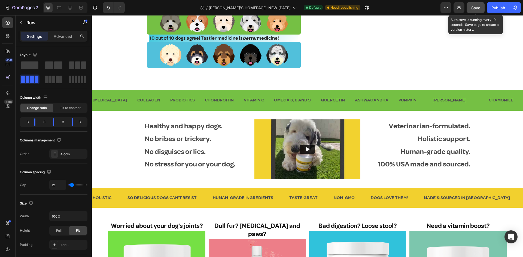
click at [473, 7] on span "Save" at bounding box center [475, 7] width 9 height 5
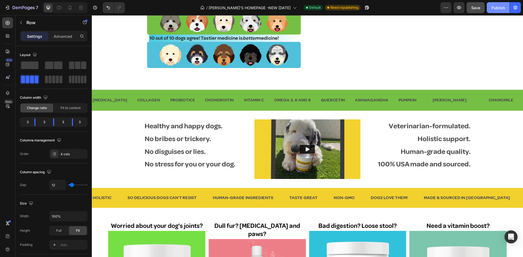
click at [502, 6] on div "Publish" at bounding box center [498, 8] width 14 height 6
click at [305, 149] on icon "Play" at bounding box center [307, 149] width 5 height 5
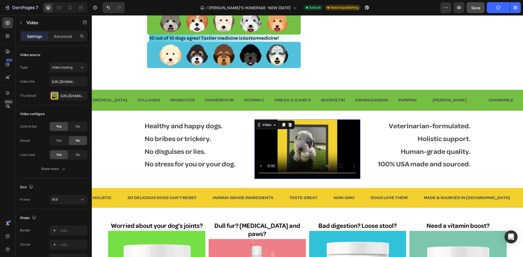
click at [303, 147] on video at bounding box center [307, 150] width 106 height 60
click at [375, 145] on p "Holistic support." at bounding box center [417, 139] width 105 height 13
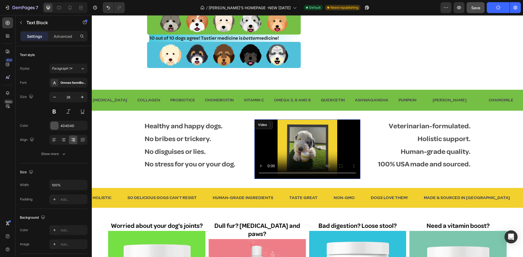
click at [306, 151] on video at bounding box center [307, 150] width 106 height 60
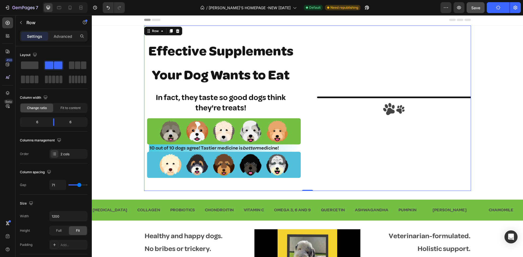
scroll to position [0, 0]
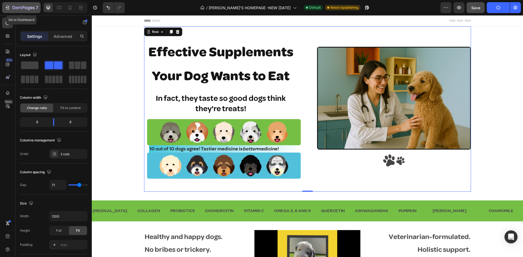
click at [2, 4] on button "7" at bounding box center [21, 7] width 38 height 11
